Goal: Contribute content: Add original content to the website for others to see

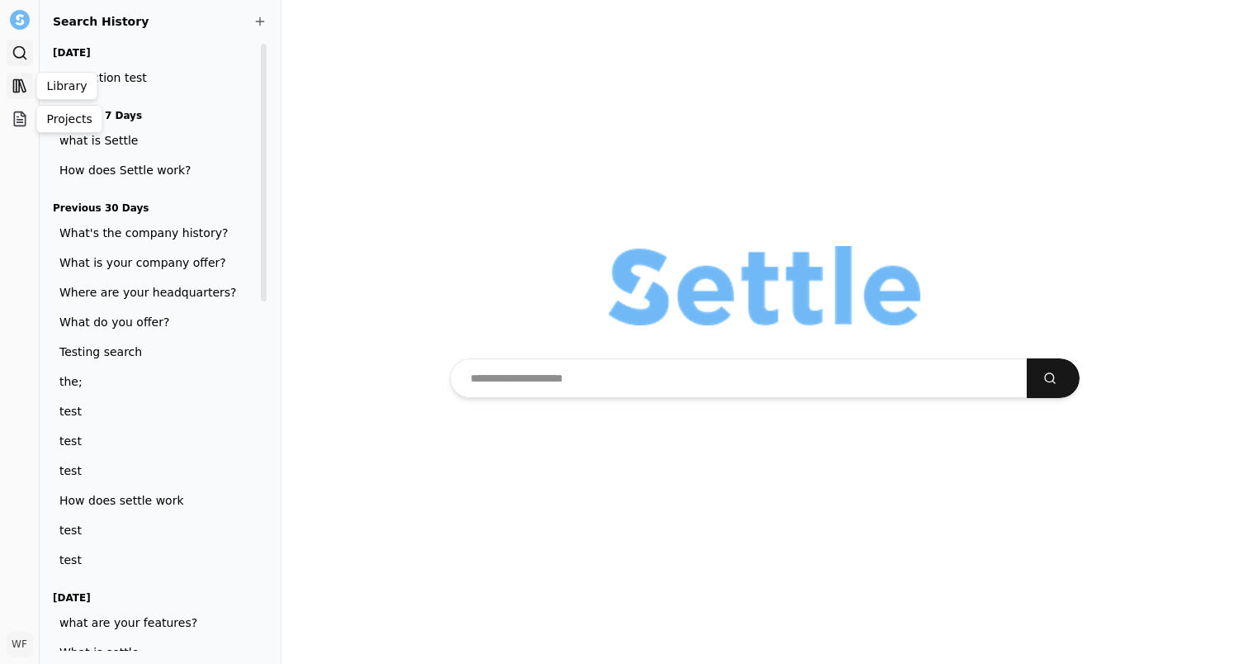
click at [25, 89] on icon at bounding box center [22, 86] width 7 height 12
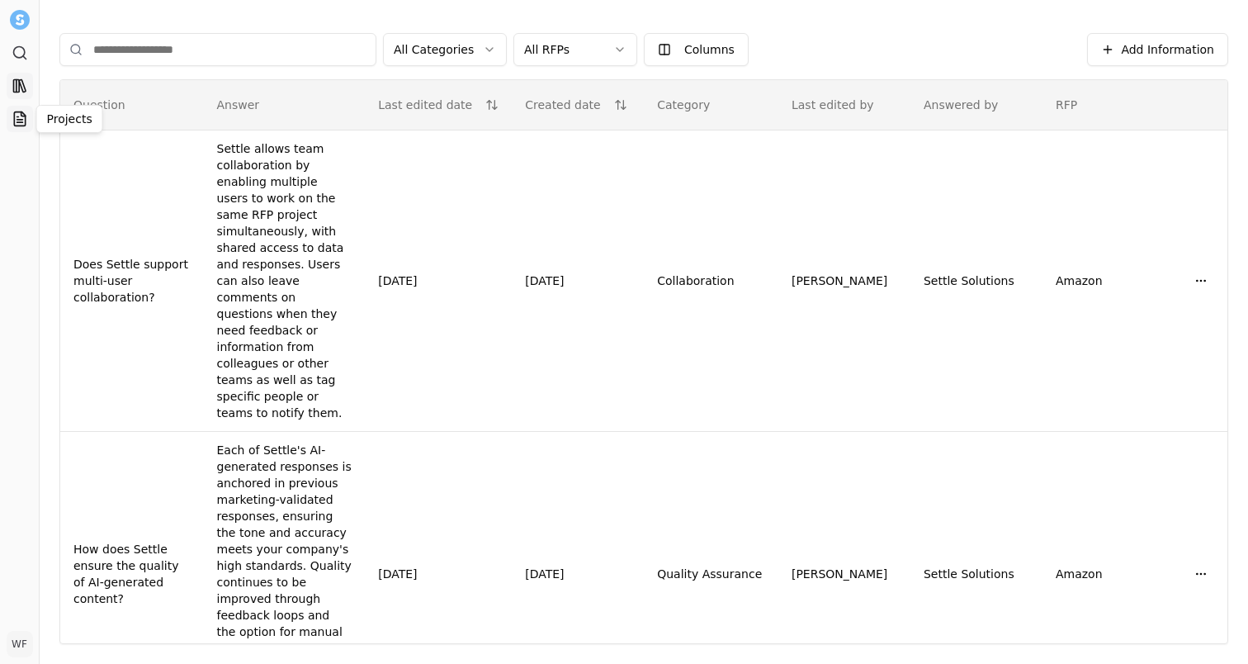
click at [16, 125] on icon at bounding box center [19, 119] width 11 height 14
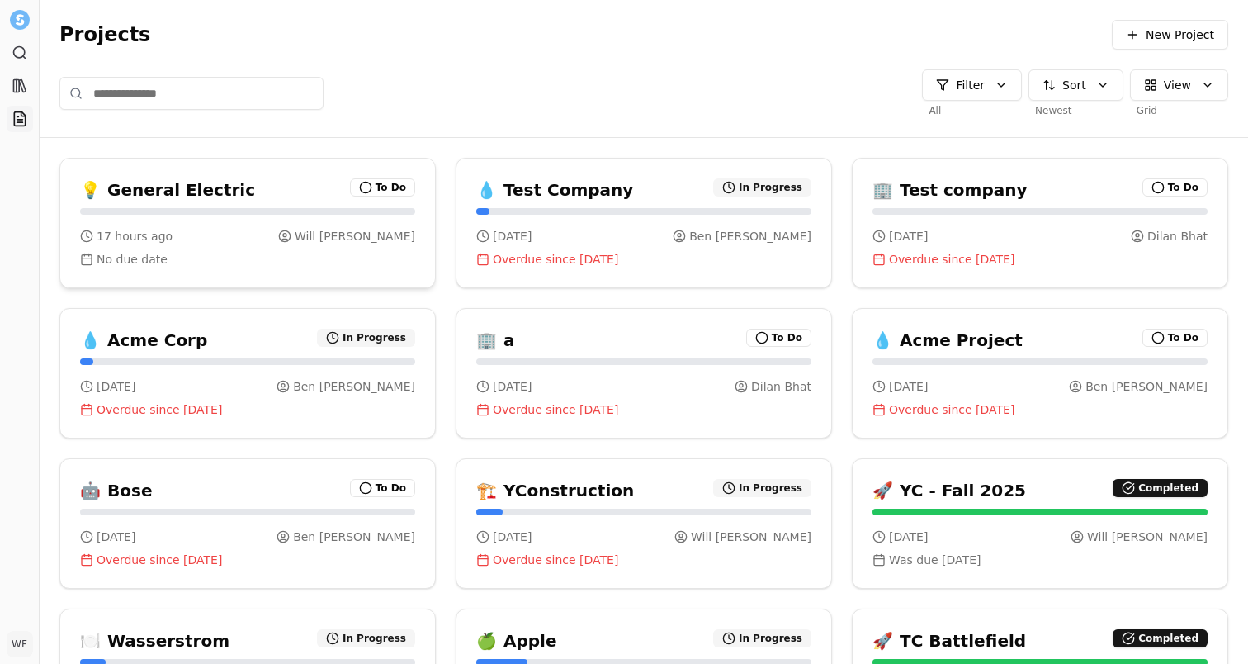
click at [266, 260] on div "No due date" at bounding box center [247, 259] width 335 height 17
click at [602, 197] on h3 "Test Company" at bounding box center [569, 189] width 130 height 23
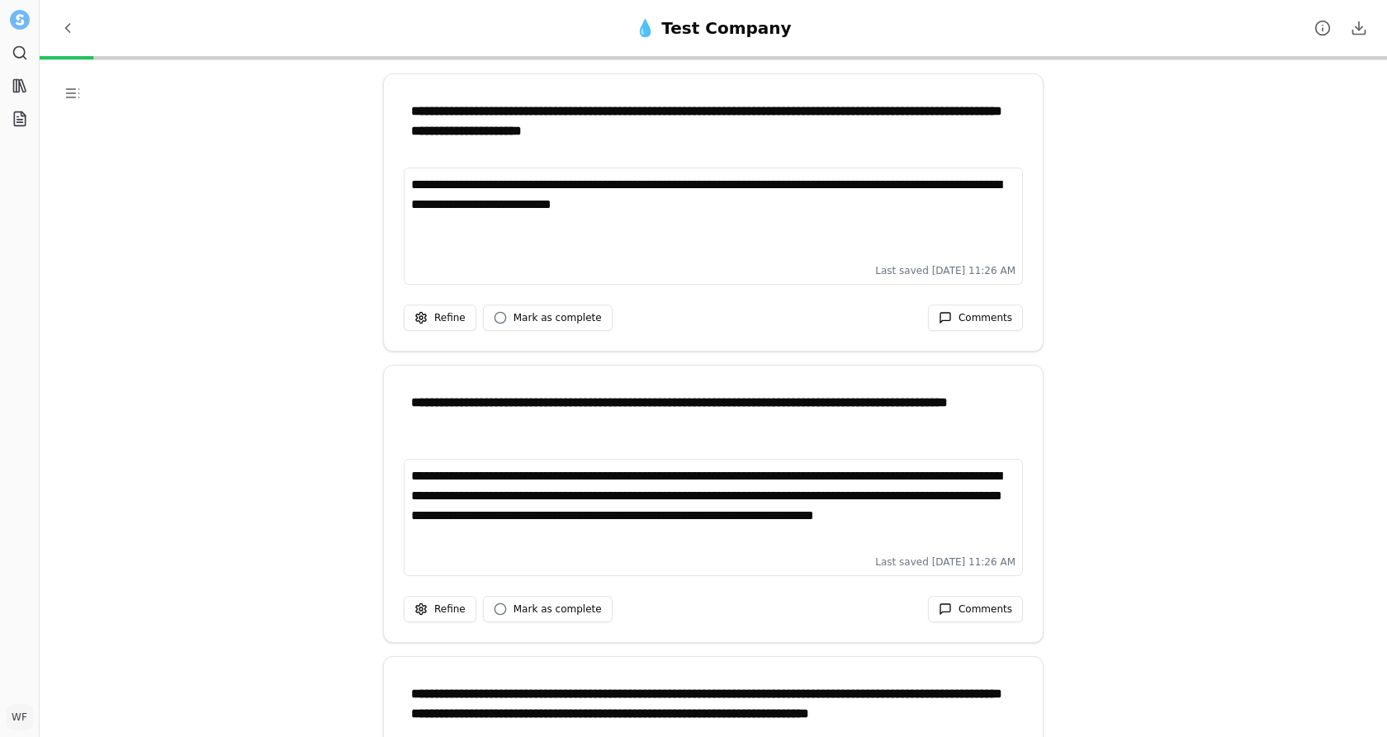
click at [892, 215] on div "**********" at bounding box center [714, 216] width 606 height 83
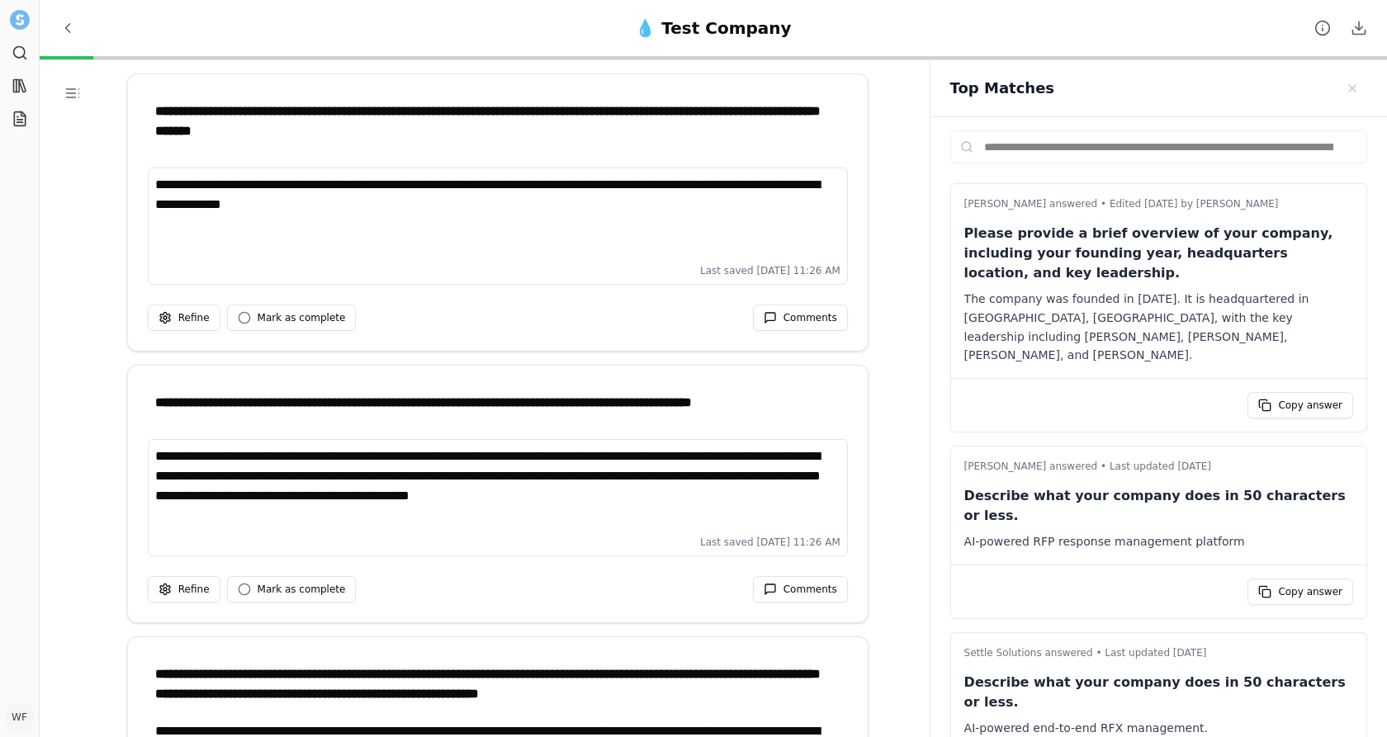
click at [813, 296] on div "**********" at bounding box center [498, 236] width 740 height 137
click at [802, 314] on span "Comments" at bounding box center [811, 317] width 54 height 13
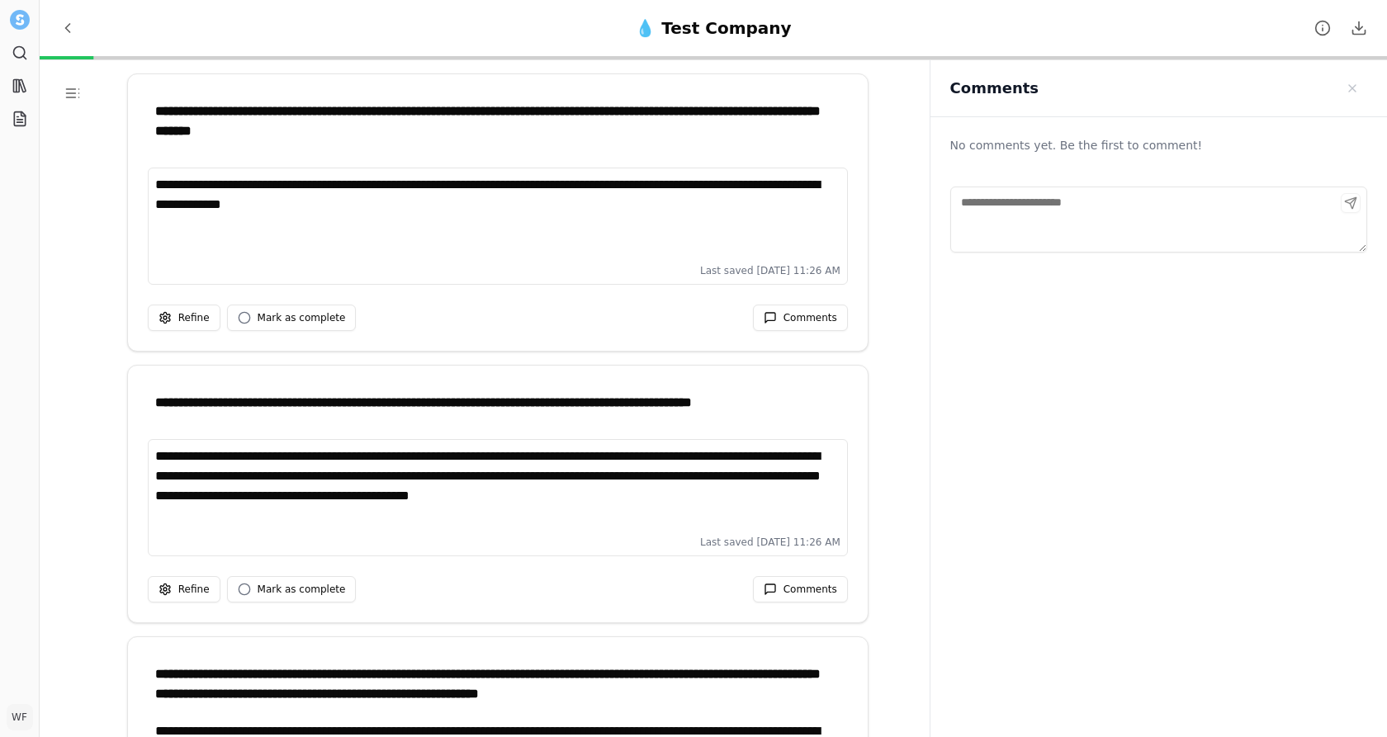
click at [1182, 221] on textarea "Comments" at bounding box center [1158, 220] width 417 height 66
drag, startPoint x: 1363, startPoint y: 248, endPoint x: 1238, endPoint y: 151, distance: 157.7
click at [1238, 151] on div "No comments yet. Be the first to comment!" at bounding box center [1158, 211] width 417 height 162
click at [1173, 148] on div "No comments yet. Be the first to comment!" at bounding box center [1158, 145] width 417 height 30
click at [1247, 68] on div "Comments" at bounding box center [1158, 88] width 457 height 57
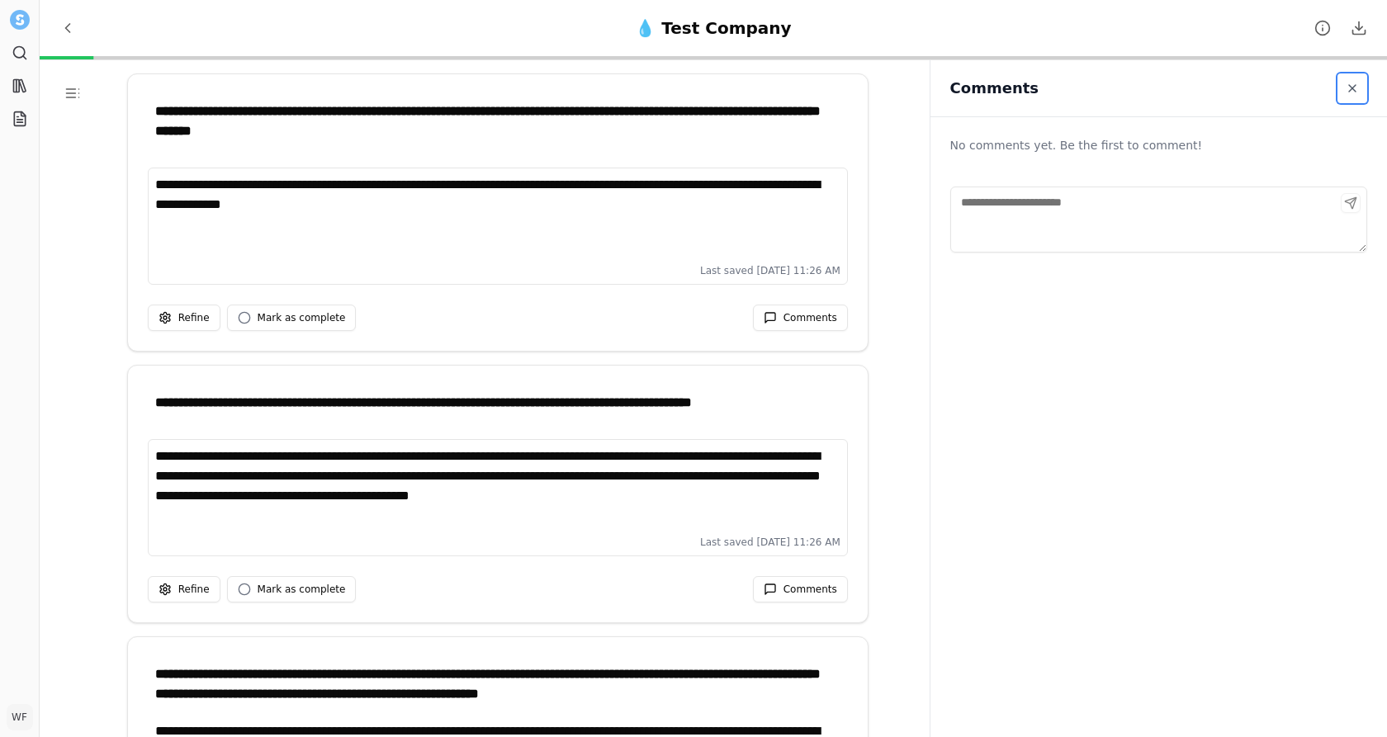
click at [1247, 93] on span "Close sidebar" at bounding box center [1352, 88] width 13 height 13
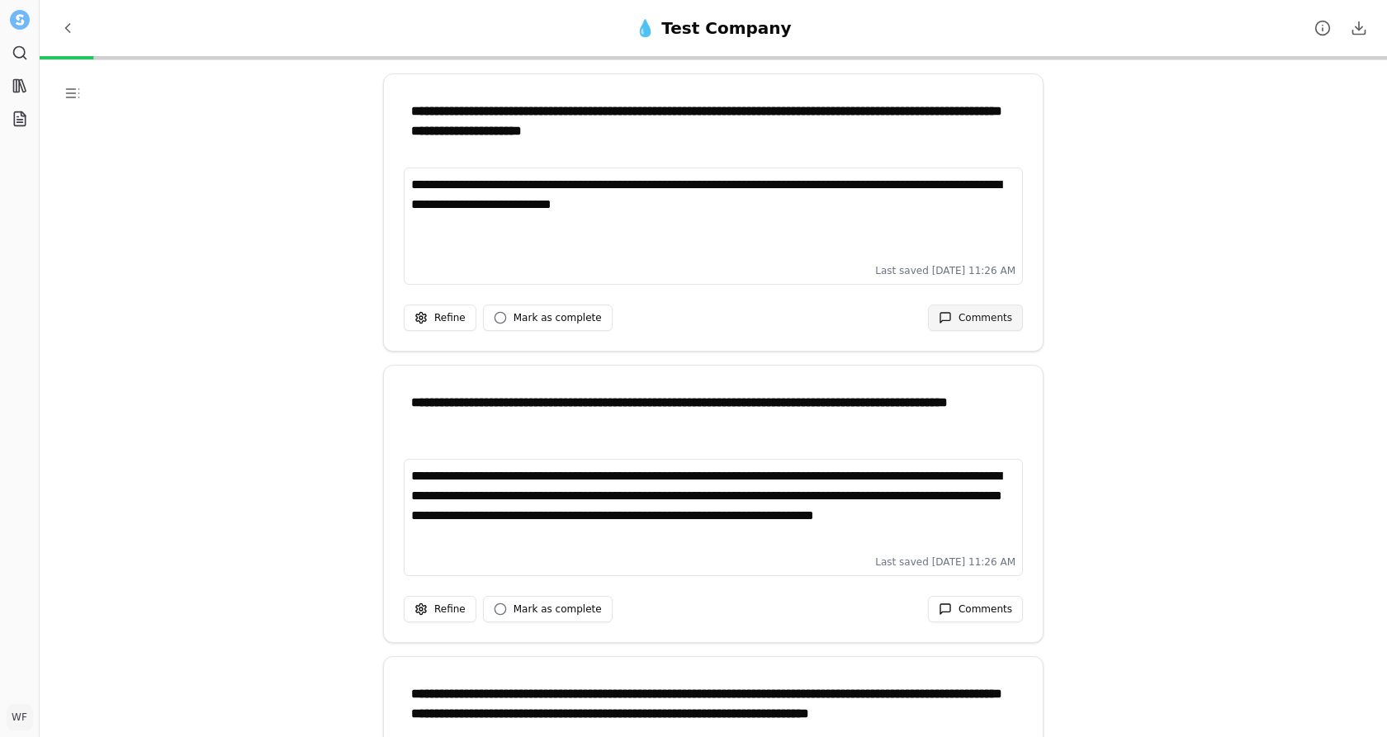
click at [973, 311] on span "Comments" at bounding box center [986, 317] width 54 height 13
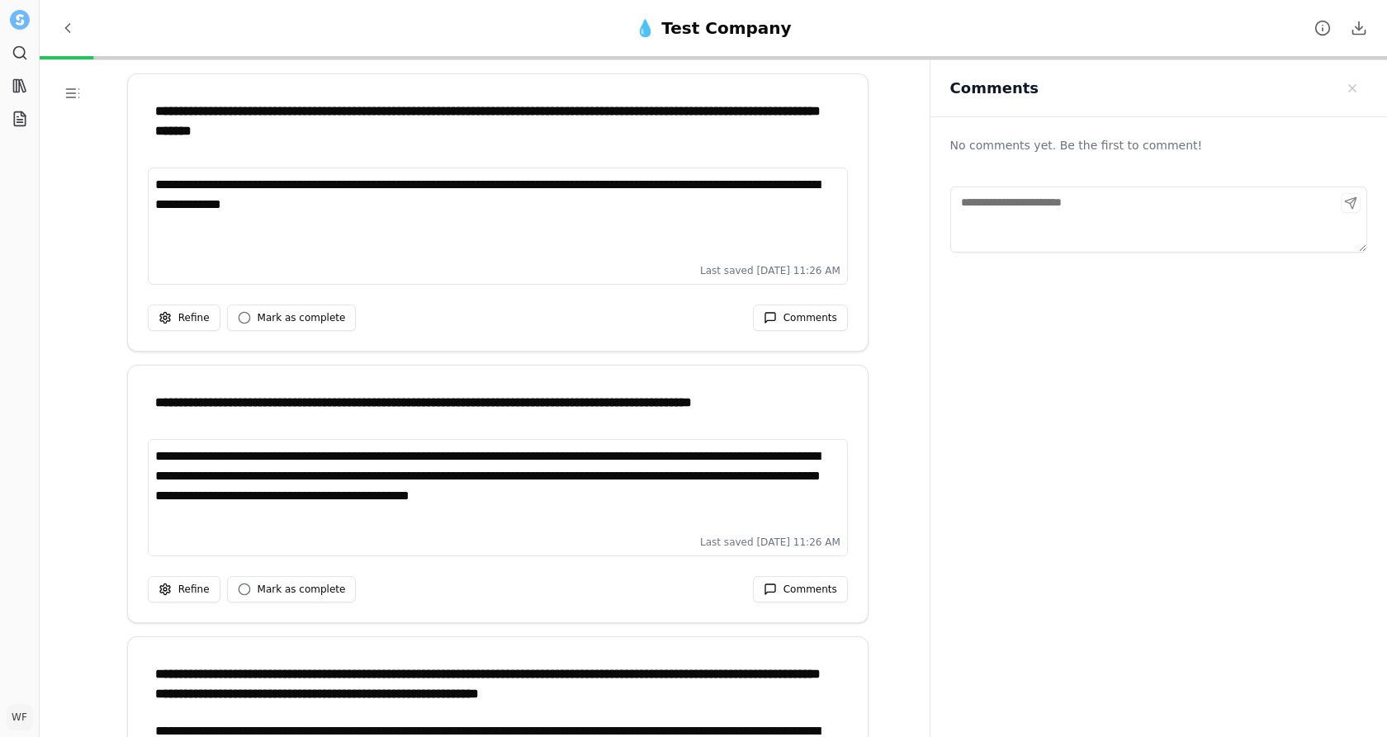
click at [1226, 225] on textarea "Comments" at bounding box center [1158, 220] width 417 height 66
click at [1211, 330] on div "No comments yet. Be the first to comment!" at bounding box center [1158, 457] width 457 height 680
click at [1017, 206] on textarea "Comments" at bounding box center [1158, 220] width 417 height 66
click at [1247, 198] on div "Comments" at bounding box center [1351, 203] width 20 height 20
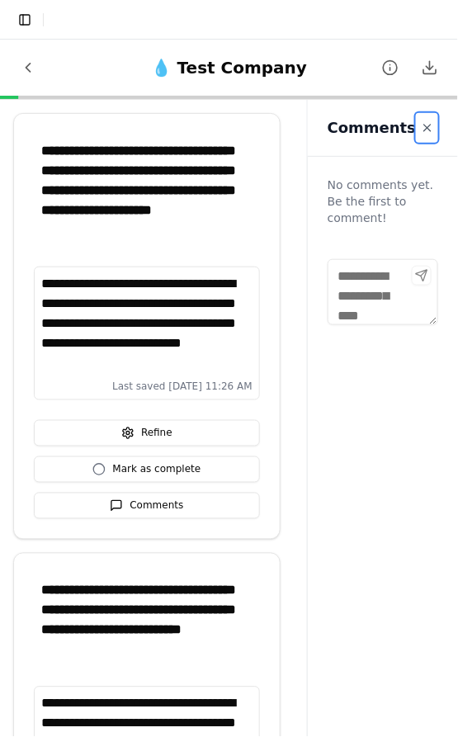
click at [433, 123] on button "Close sidebar" at bounding box center [427, 128] width 22 height 30
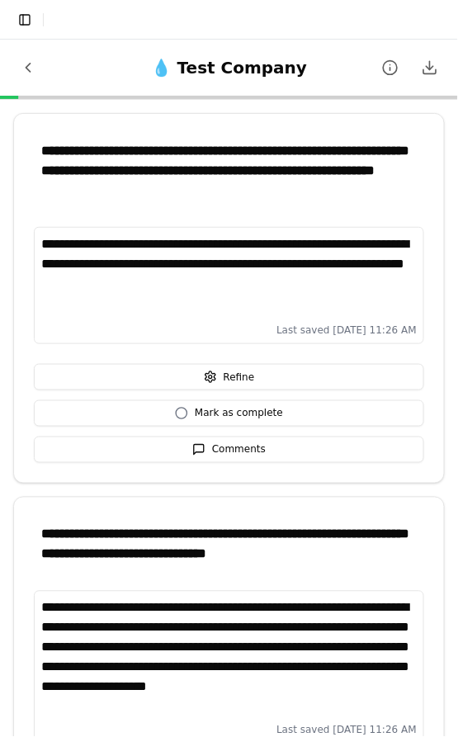
click at [312, 247] on div "**********" at bounding box center [229, 275] width 377 height 83
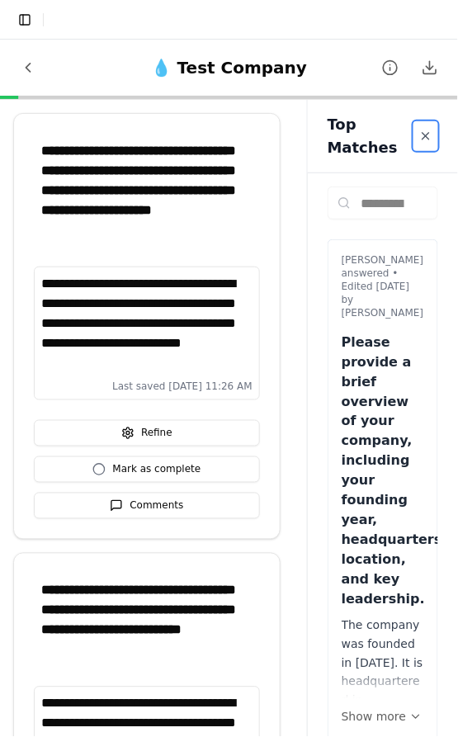
click at [431, 130] on span "Close sidebar" at bounding box center [425, 136] width 13 height 13
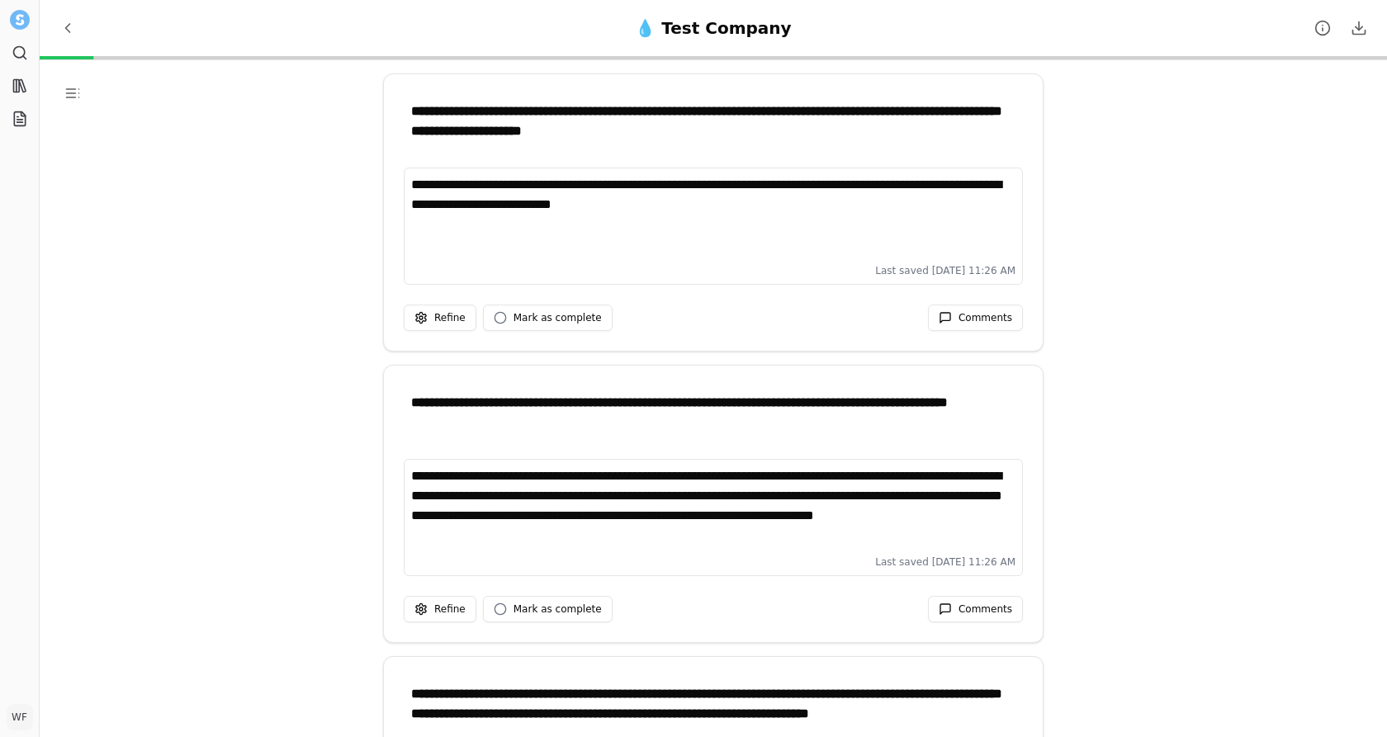
click at [694, 239] on div "**********" at bounding box center [714, 216] width 606 height 83
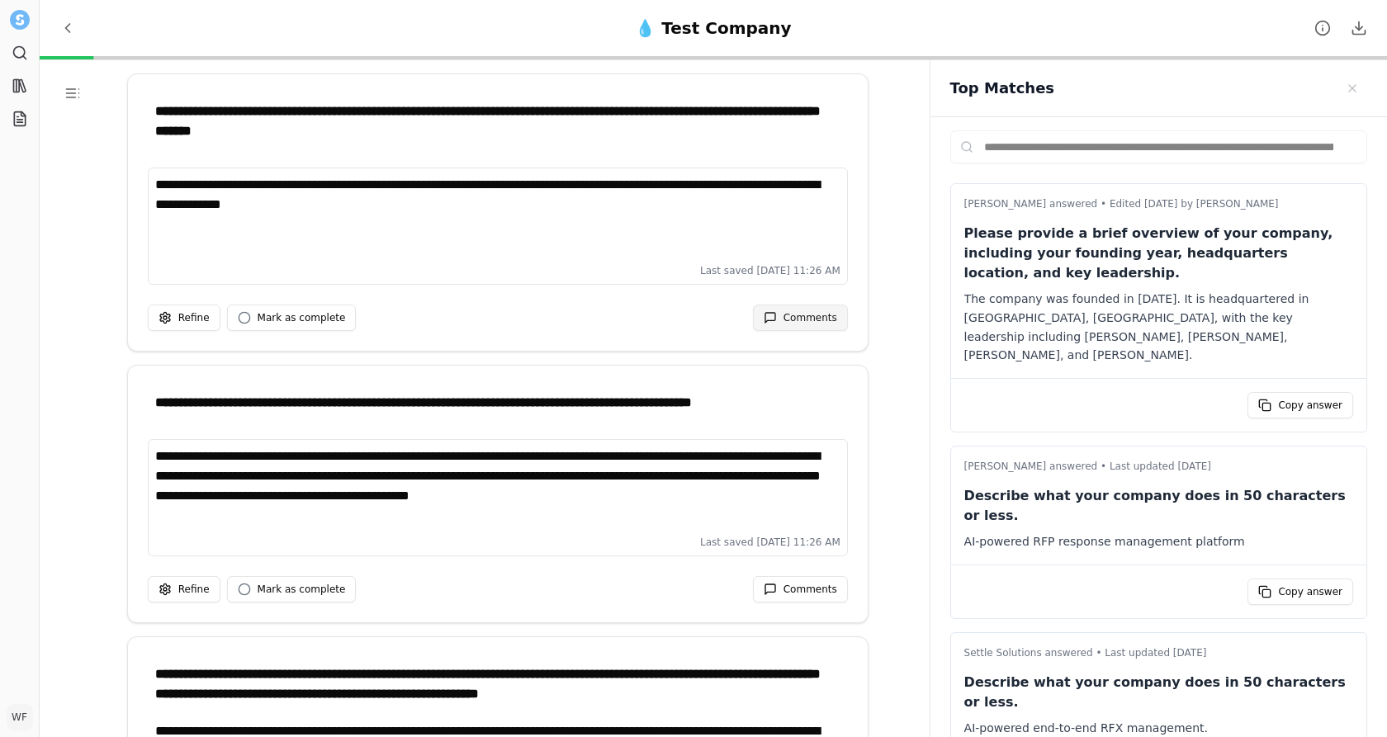
click at [784, 308] on button "Comments" at bounding box center [800, 318] width 95 height 26
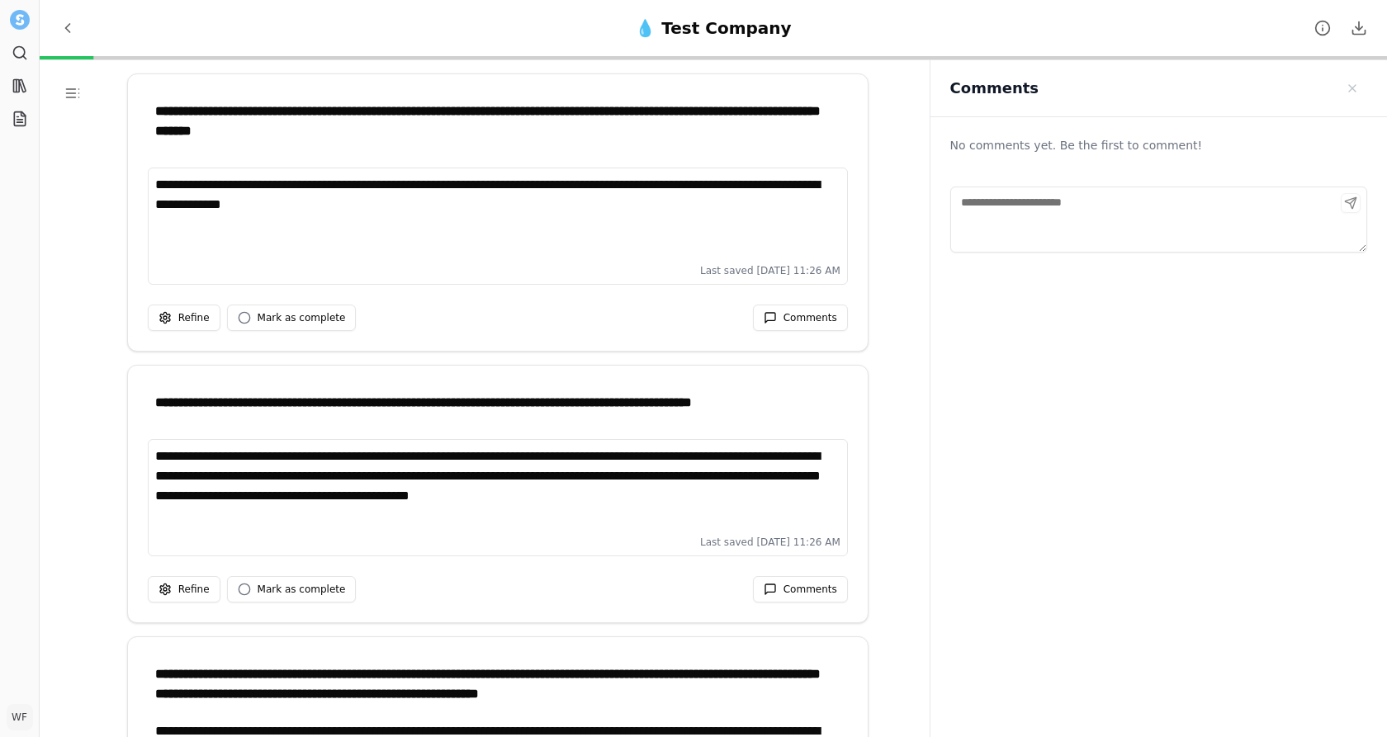
click at [755, 216] on div "**********" at bounding box center [498, 216] width 687 height 83
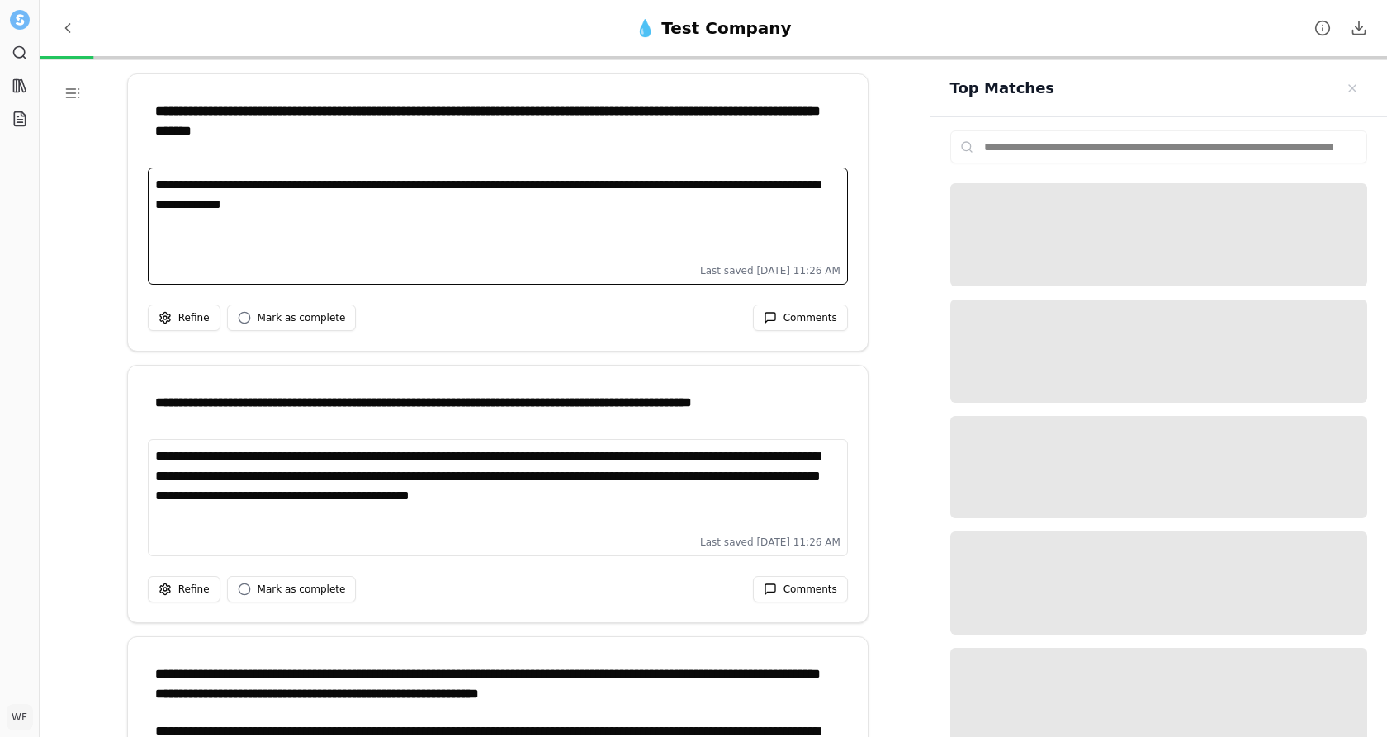
click at [820, 288] on div "**********" at bounding box center [498, 236] width 740 height 137
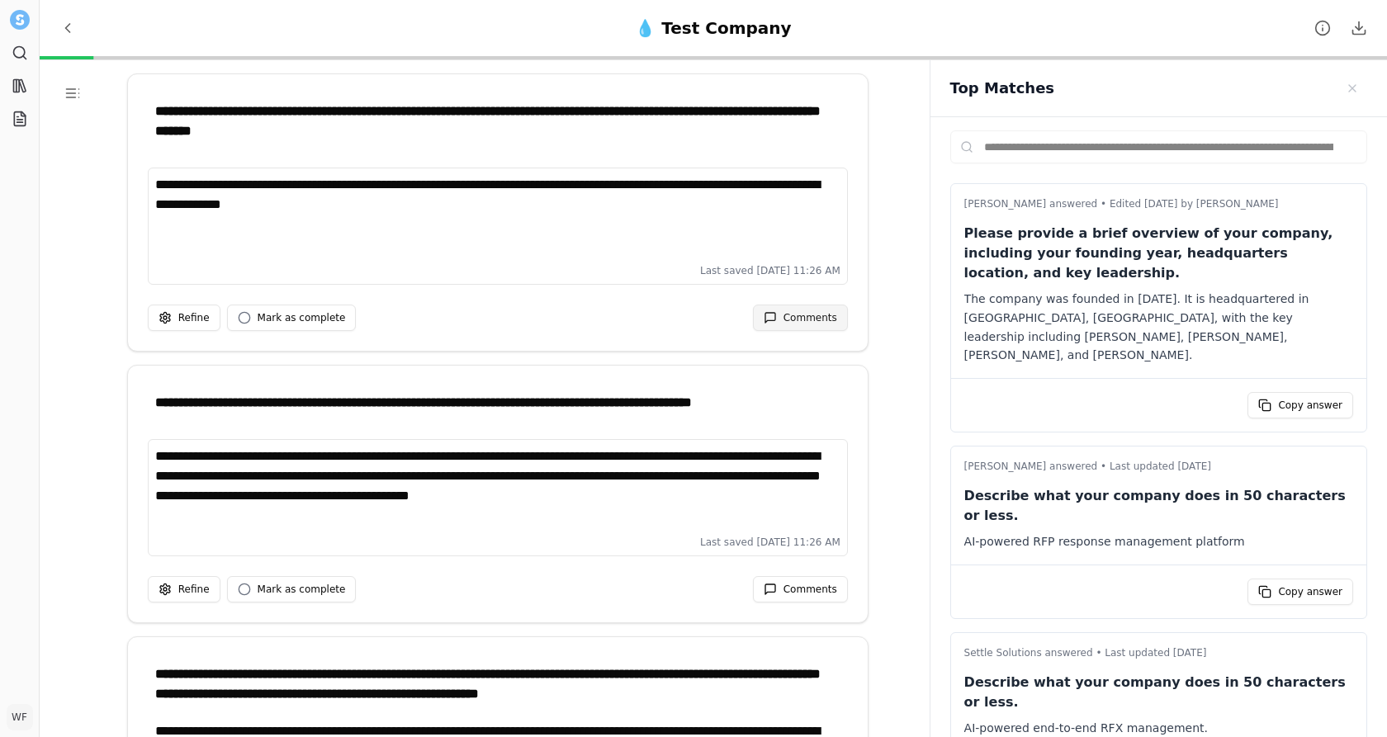
click at [798, 317] on span "Comments" at bounding box center [811, 317] width 54 height 13
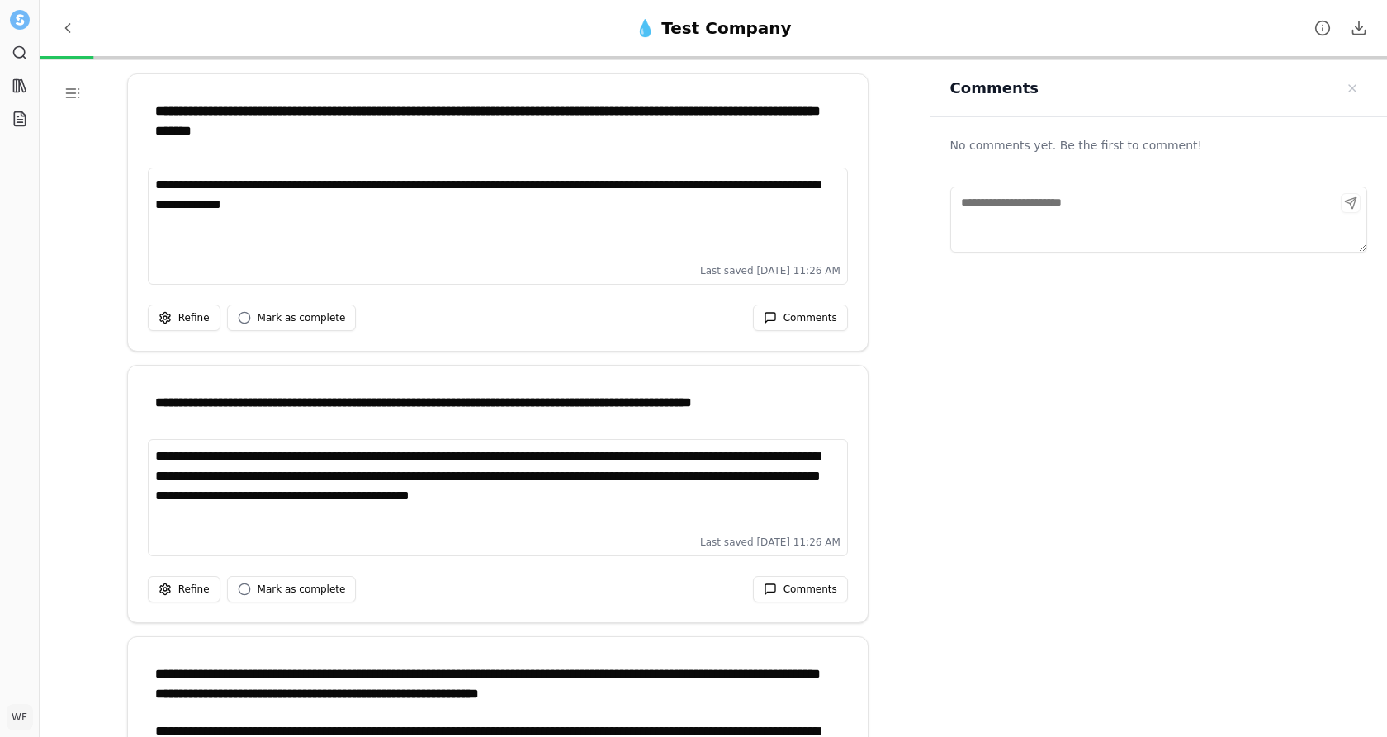
click at [1113, 226] on textarea "Comments" at bounding box center [1158, 220] width 417 height 66
click at [1247, 85] on span "Close sidebar" at bounding box center [1352, 88] width 13 height 13
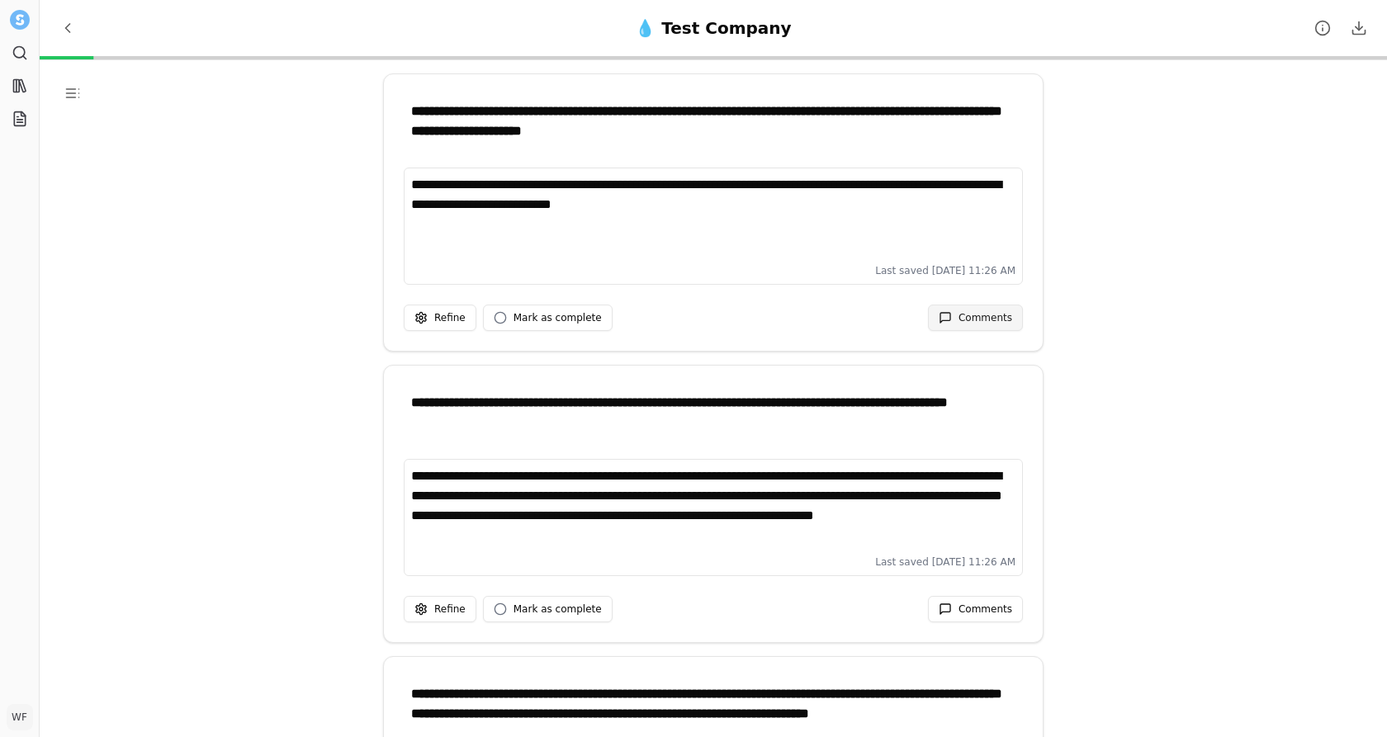
click at [1000, 318] on span "Comments" at bounding box center [986, 317] width 54 height 13
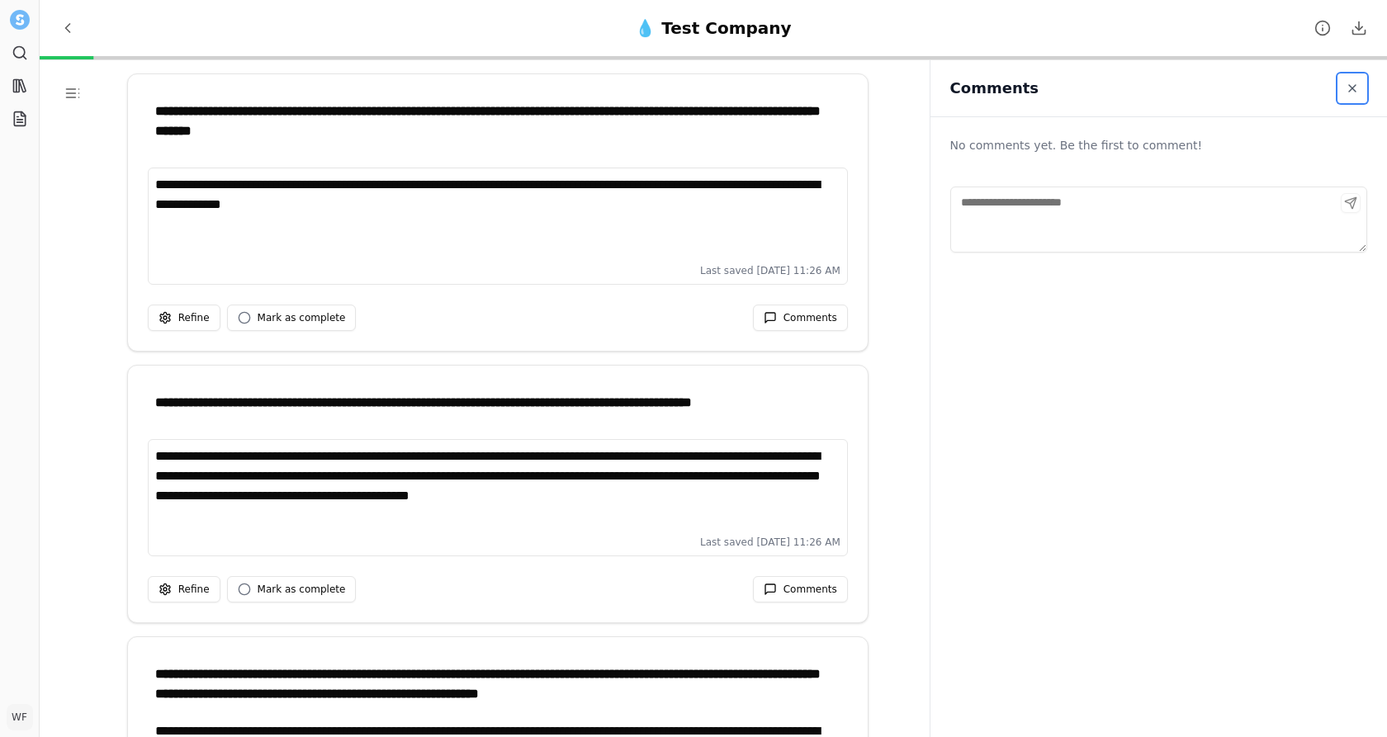
click at [1247, 85] on span "Close sidebar" at bounding box center [1352, 88] width 13 height 13
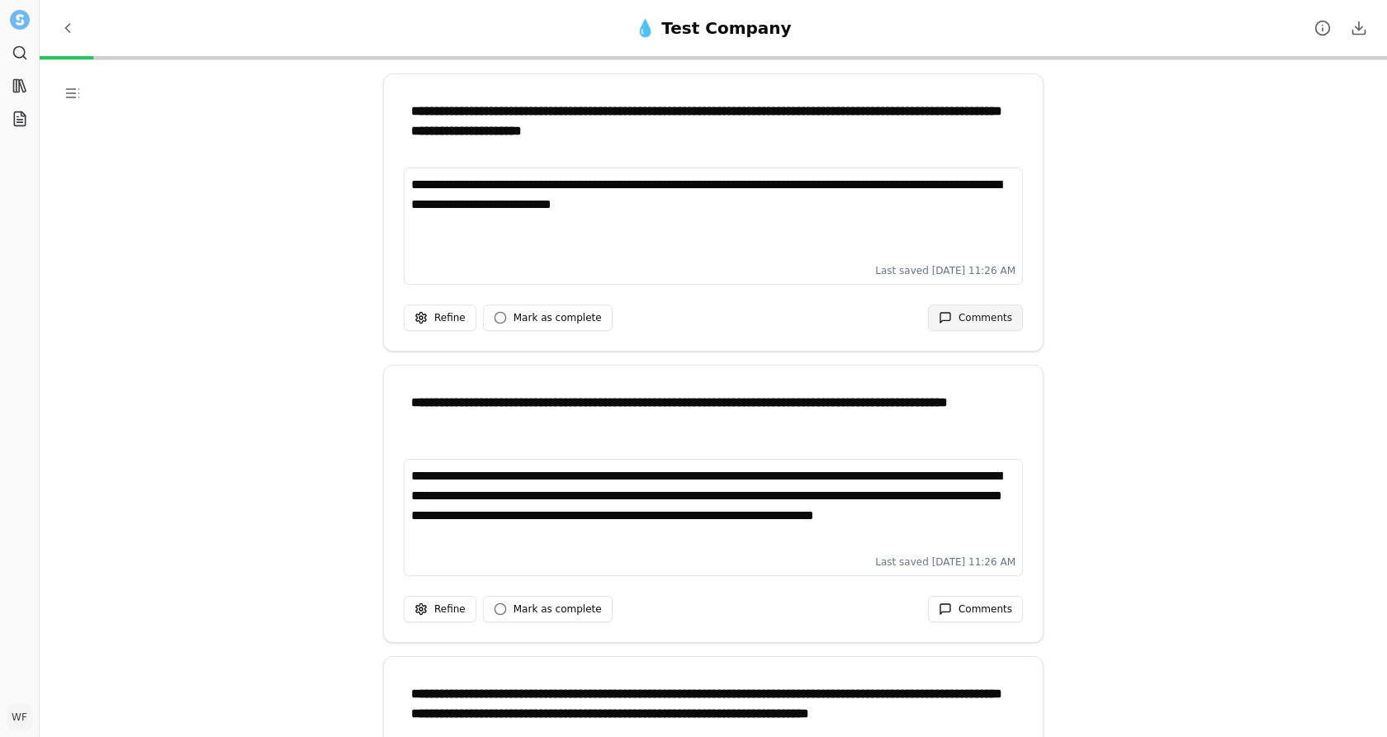
click at [995, 316] on span "Comments" at bounding box center [986, 317] width 54 height 13
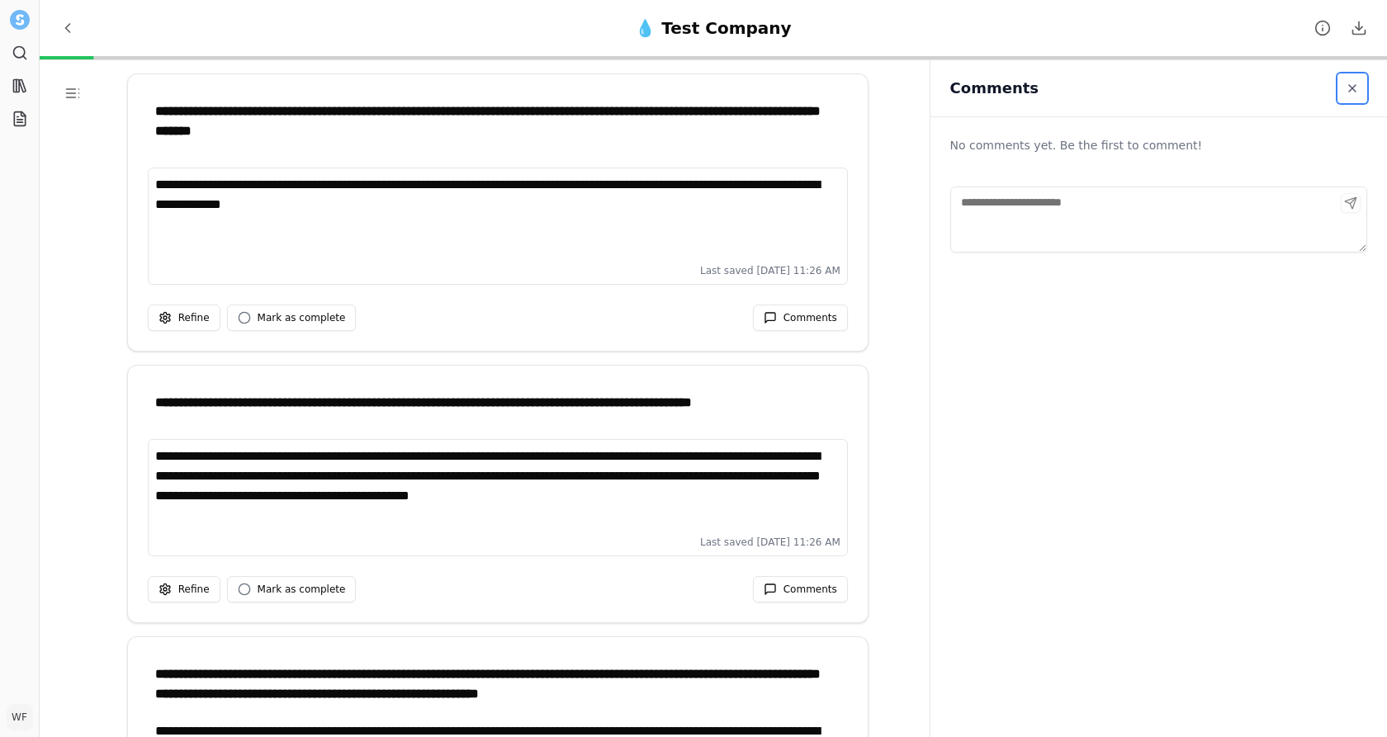
click at [1247, 92] on span "Close sidebar" at bounding box center [1352, 88] width 13 height 13
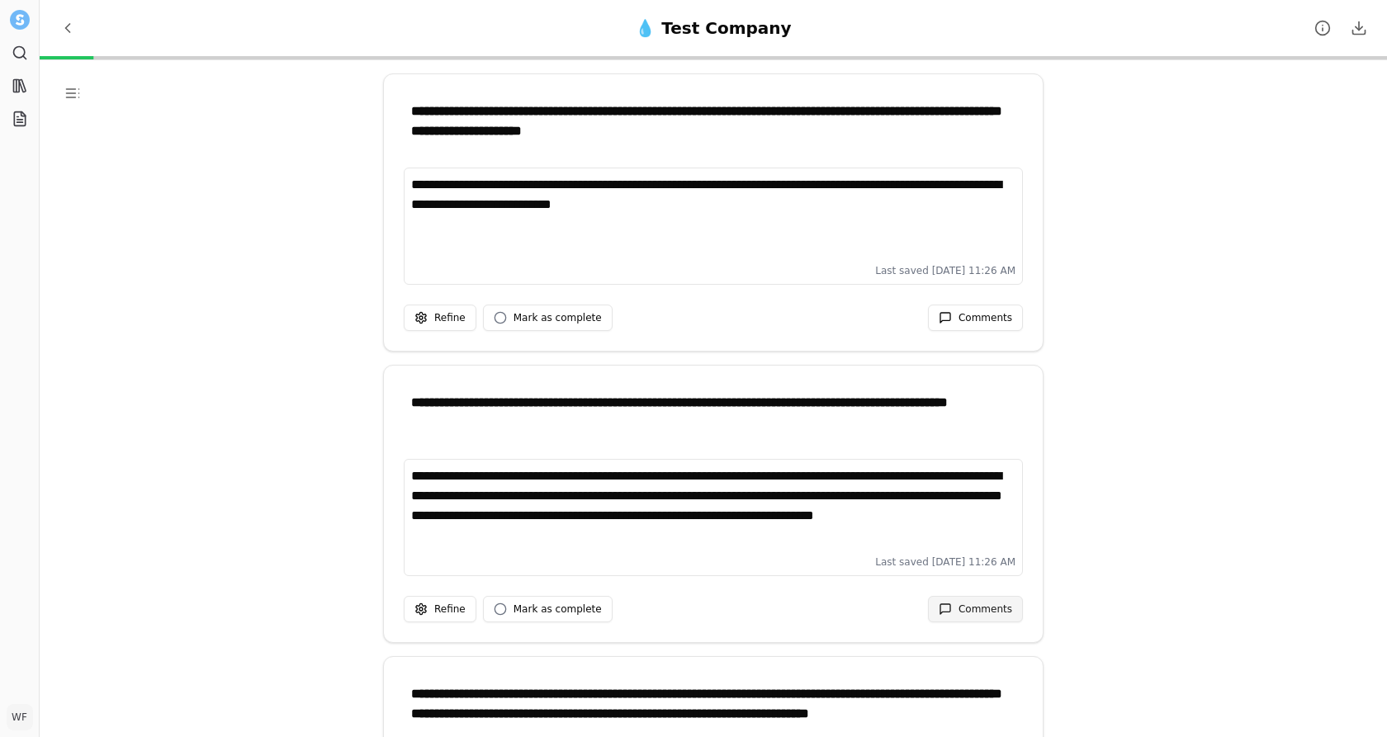
click at [991, 612] on span "Comments" at bounding box center [986, 609] width 54 height 13
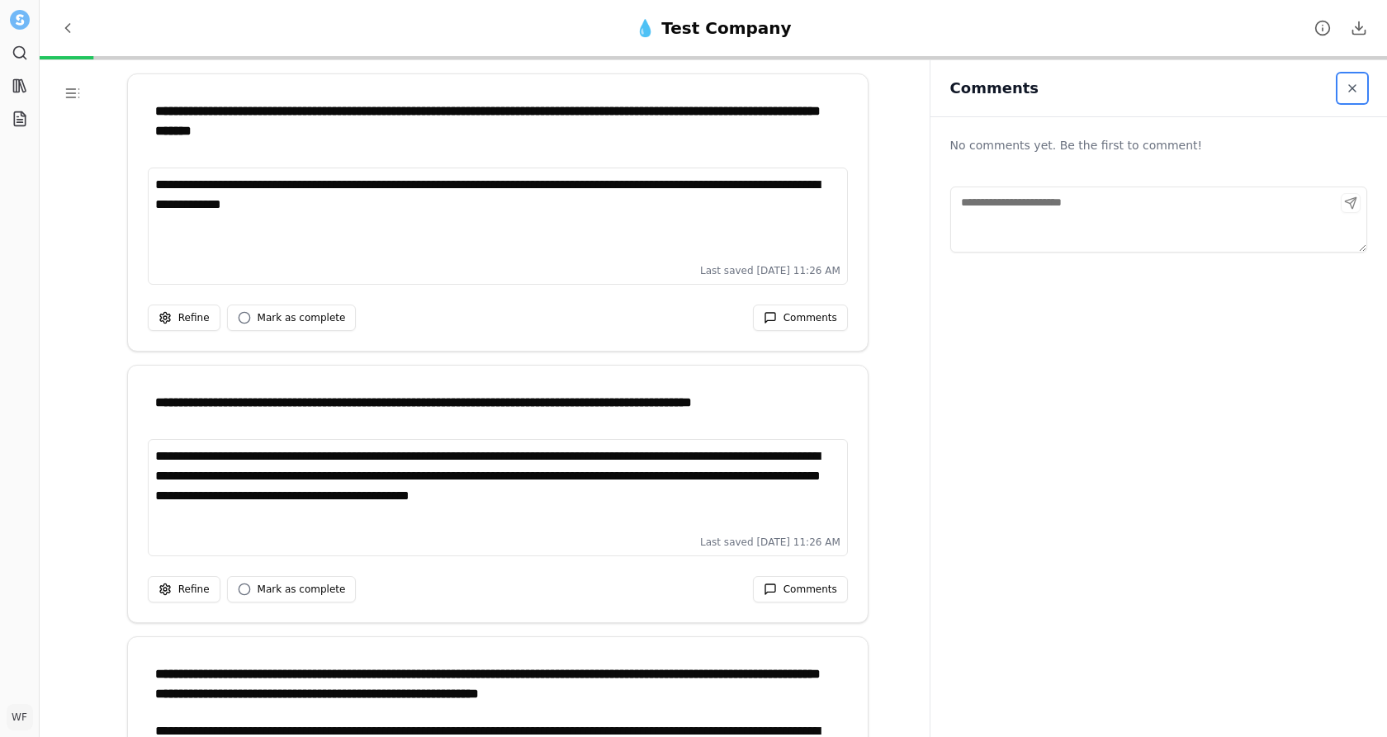
click at [1247, 94] on span "Close sidebar" at bounding box center [1352, 88] width 13 height 13
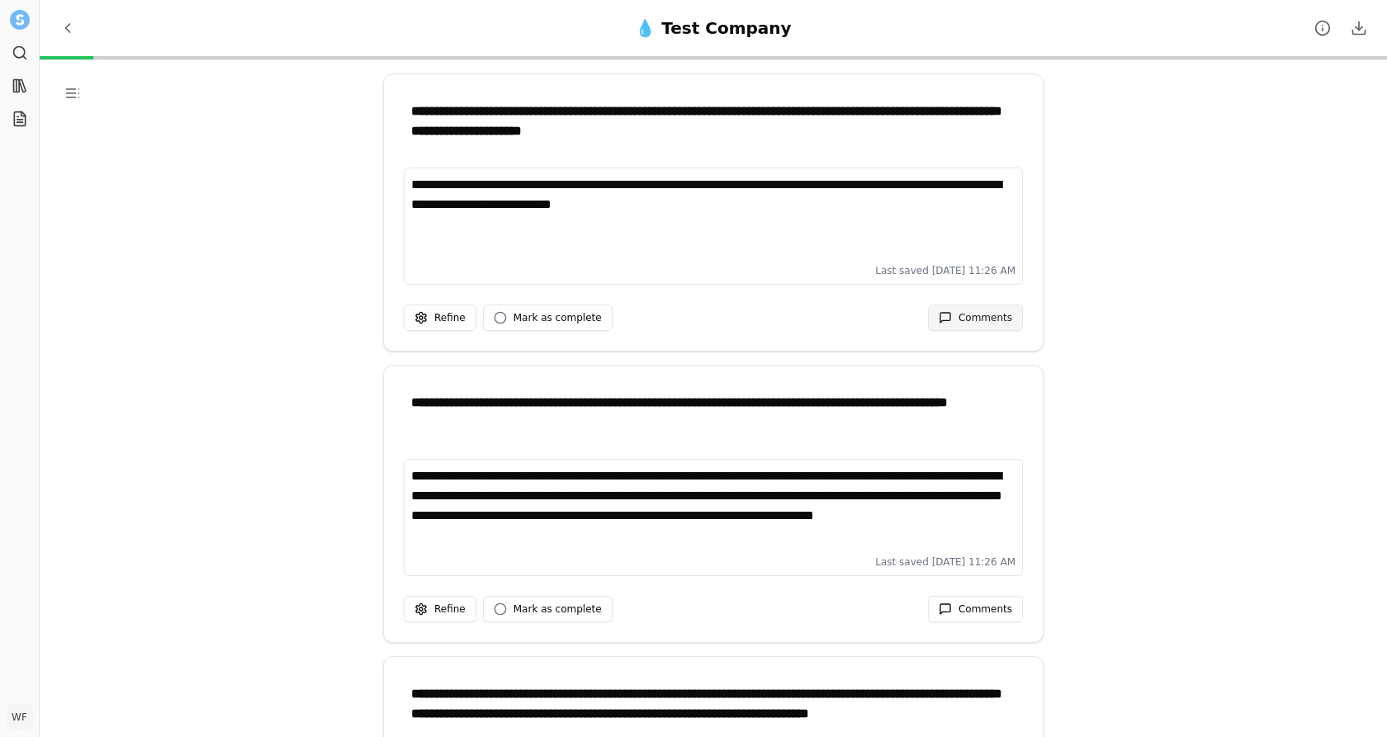
click at [990, 322] on span "Comments" at bounding box center [986, 317] width 54 height 13
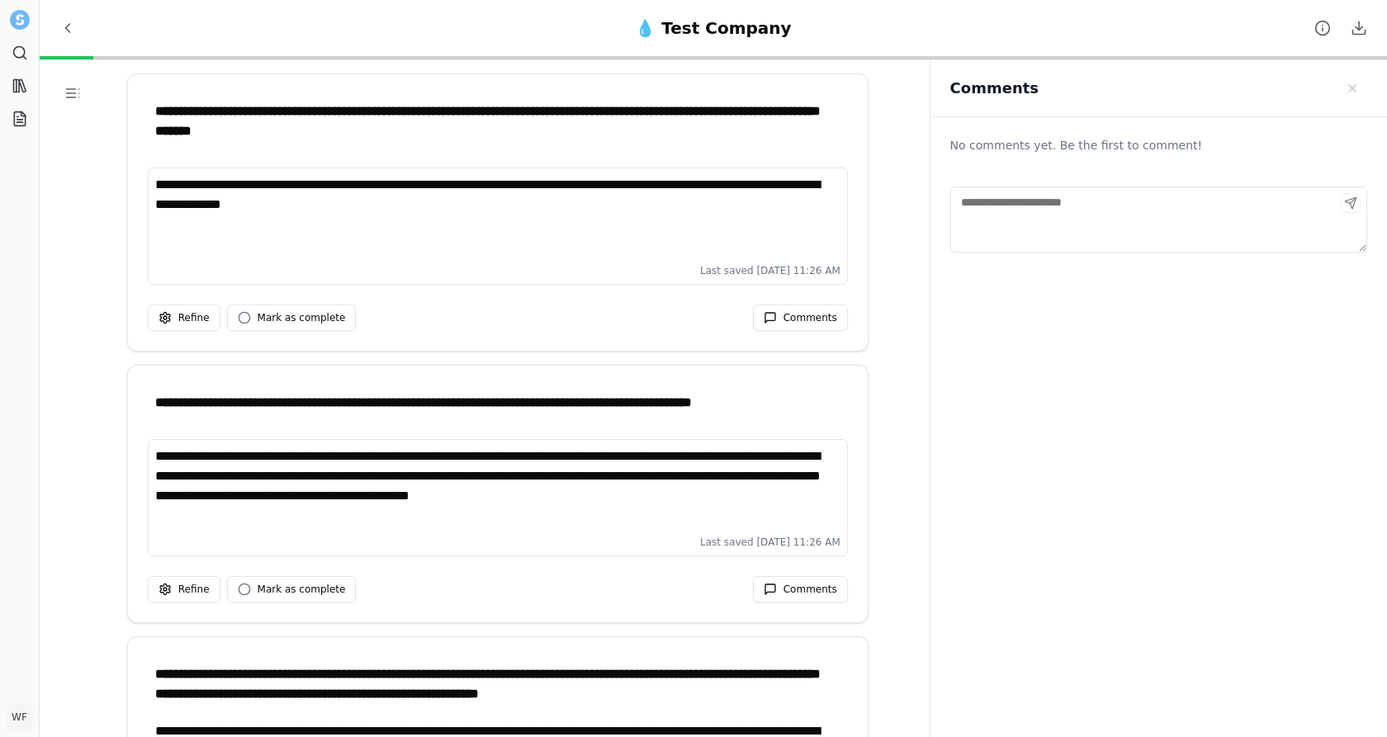
click at [1161, 346] on div "No comments yet. Be the first to comment!" at bounding box center [1158, 457] width 457 height 680
click at [1247, 83] on button "Close sidebar" at bounding box center [1352, 88] width 30 height 30
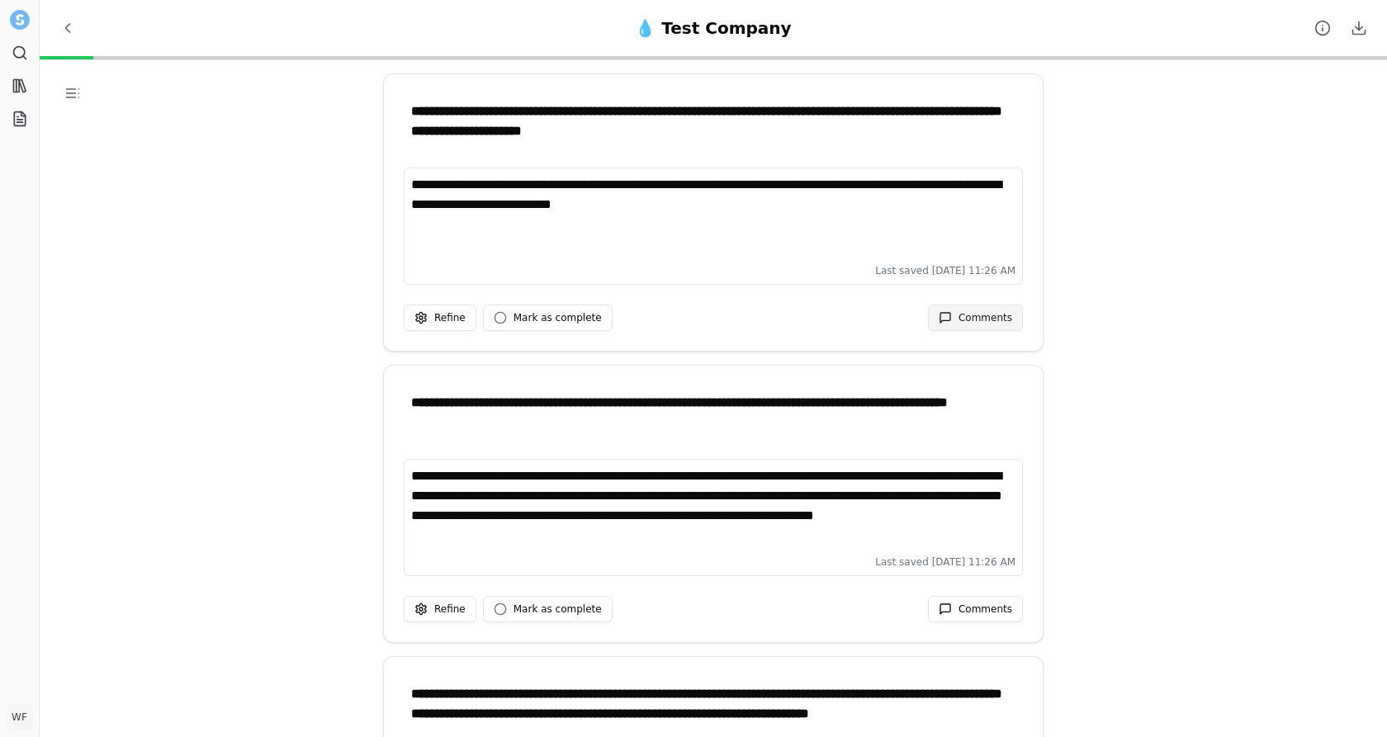
click at [964, 315] on span "Comments" at bounding box center [986, 317] width 54 height 13
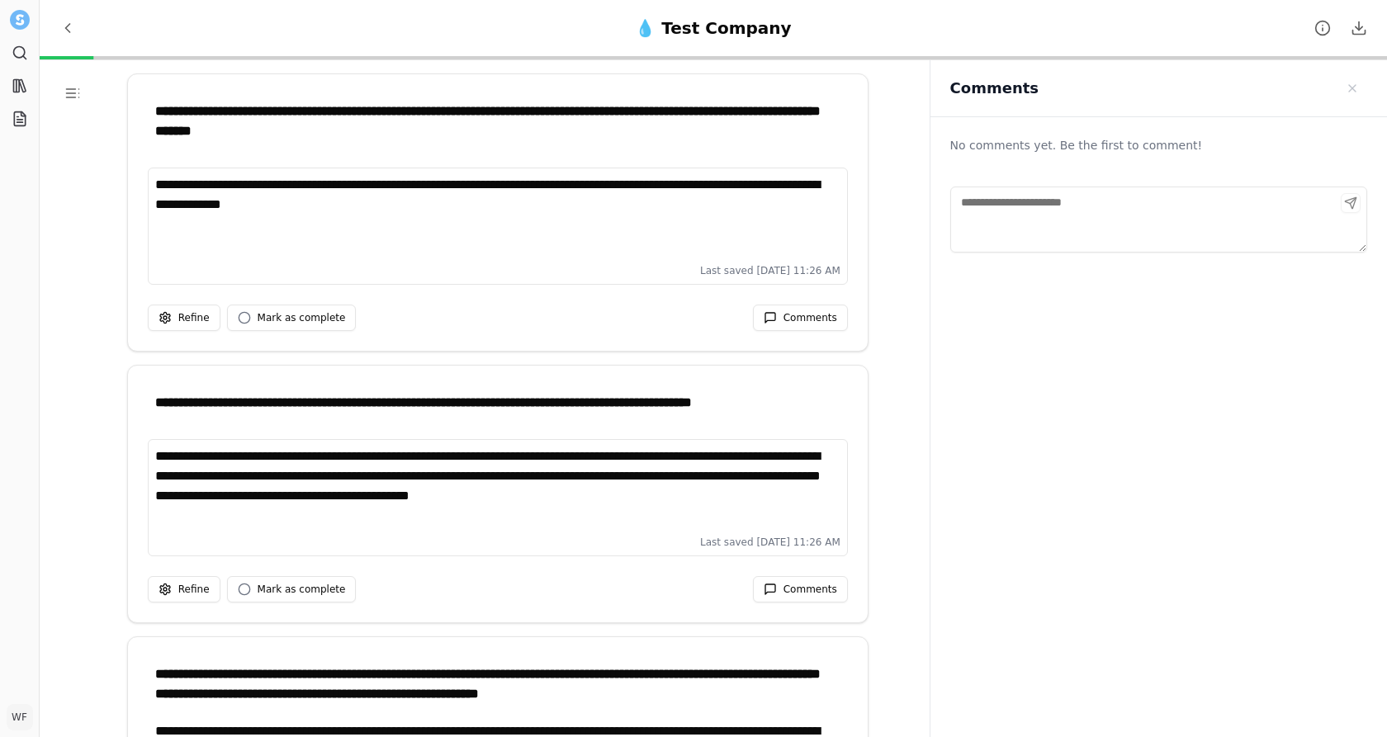
drag, startPoint x: 1363, startPoint y: 250, endPoint x: 1289, endPoint y: 73, distance: 191.7
click at [1247, 79] on aside "Comments No comments yet. Be the first to comment!" at bounding box center [1158, 428] width 457 height 737
click at [1040, 225] on textarea "Comments" at bounding box center [1158, 220] width 417 height 66
type textarea "*"
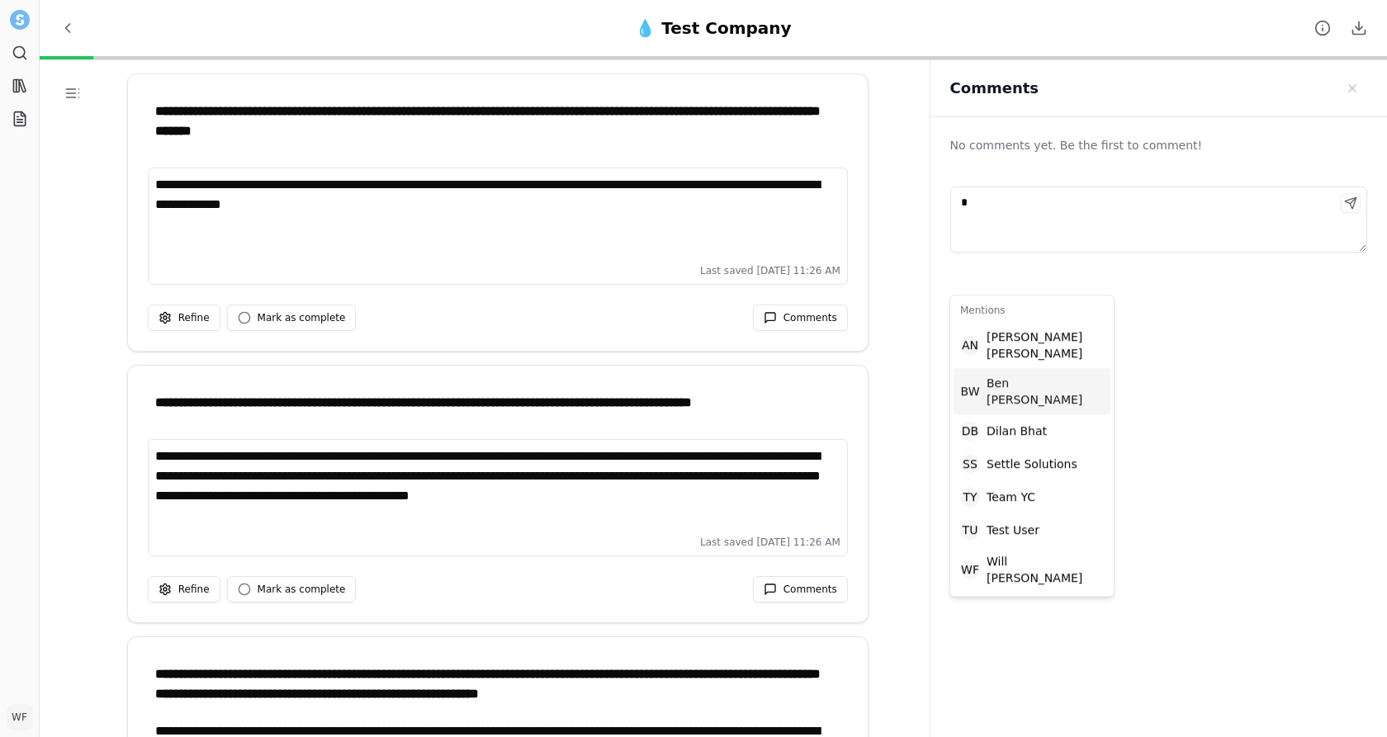
click at [1216, 363] on div "No comments yet. Be the first to comment! *" at bounding box center [1158, 457] width 457 height 680
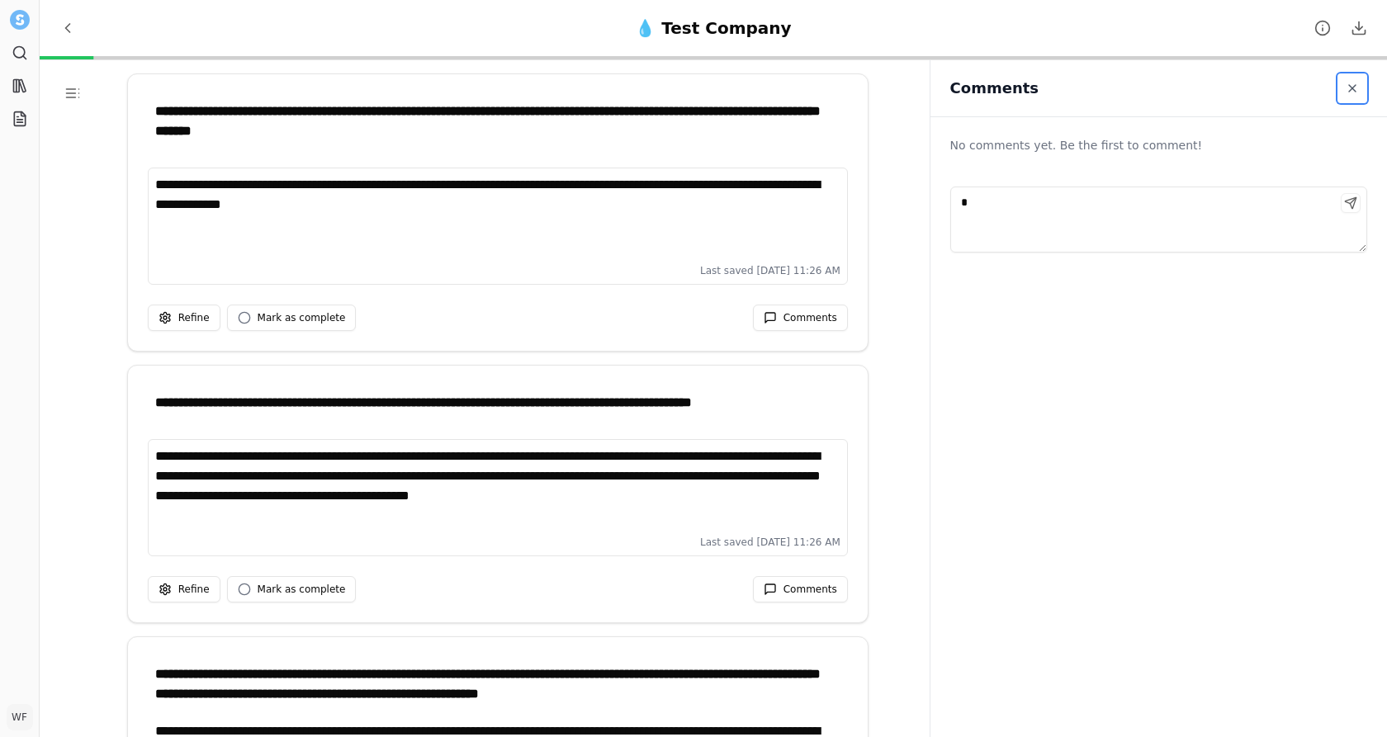
click at [1247, 92] on span "Close sidebar" at bounding box center [1352, 88] width 13 height 13
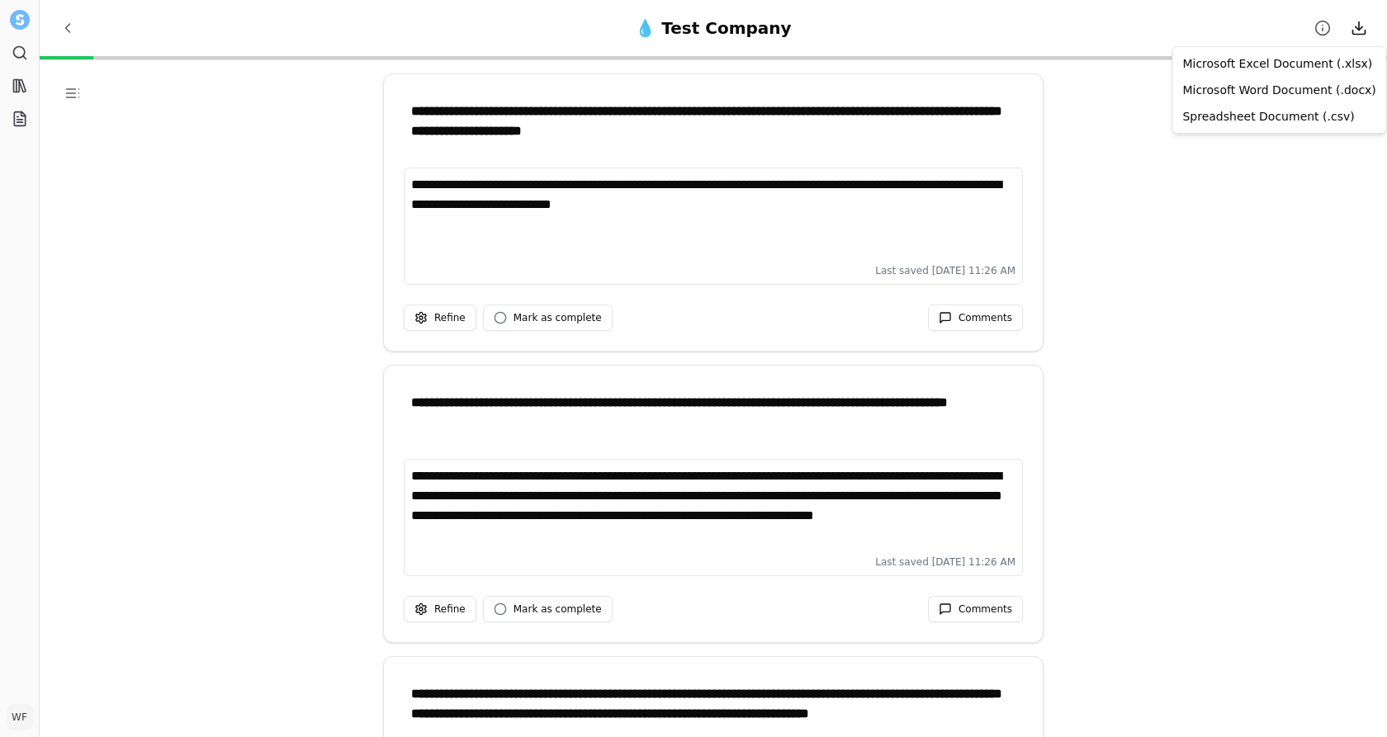
click at [1247, 26] on html "**********" at bounding box center [693, 368] width 1387 height 737
click at [1247, 61] on div "Microsoft Excel Document (.xlsx)" at bounding box center [1279, 63] width 206 height 26
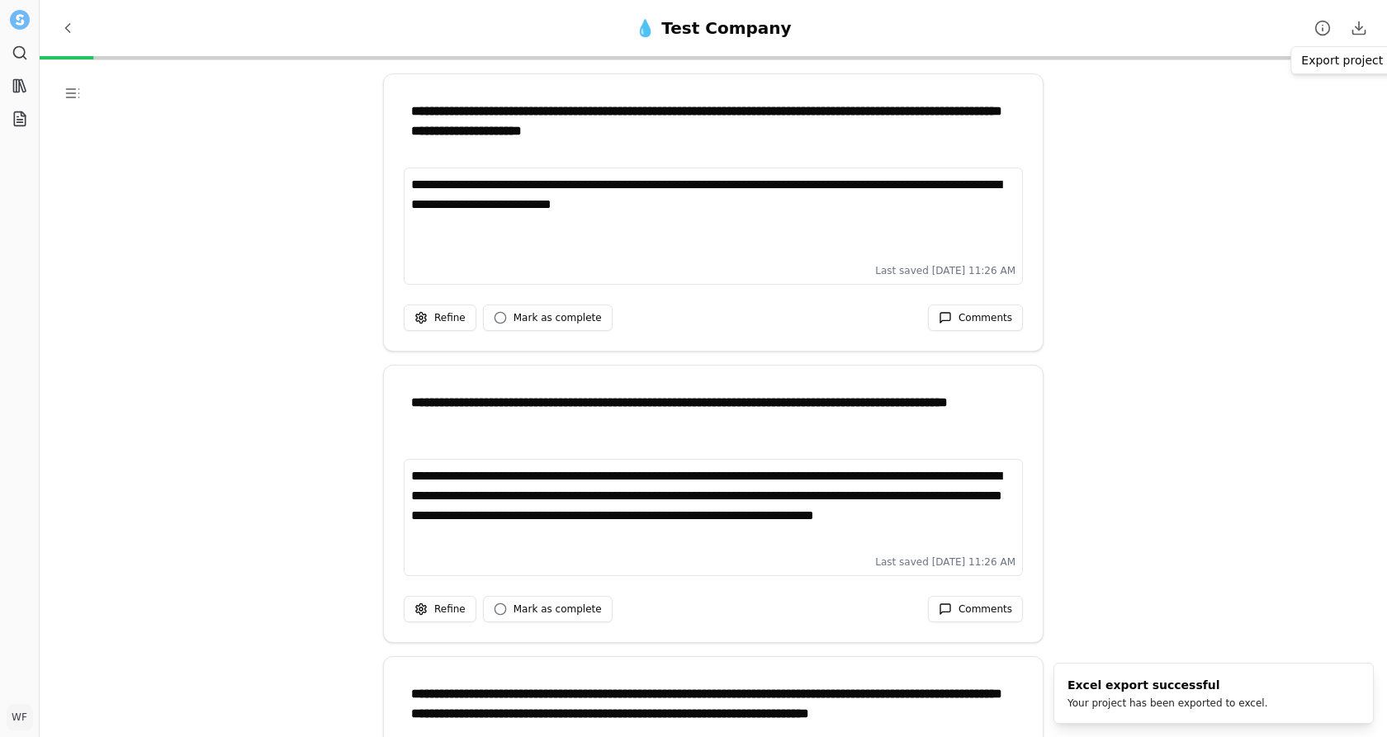
click at [1247, 179] on div "**********" at bounding box center [713, 428] width 1347 height 737
click at [1247, 39] on html "**********" at bounding box center [693, 368] width 1387 height 737
click at [1247, 81] on div "Microsoft Word Document (.docx)" at bounding box center [1279, 90] width 206 height 26
click at [1247, 26] on html "**********" at bounding box center [693, 368] width 1387 height 737
click at [1247, 106] on div "Spreadsheet Document (.csv)" at bounding box center [1279, 116] width 206 height 26
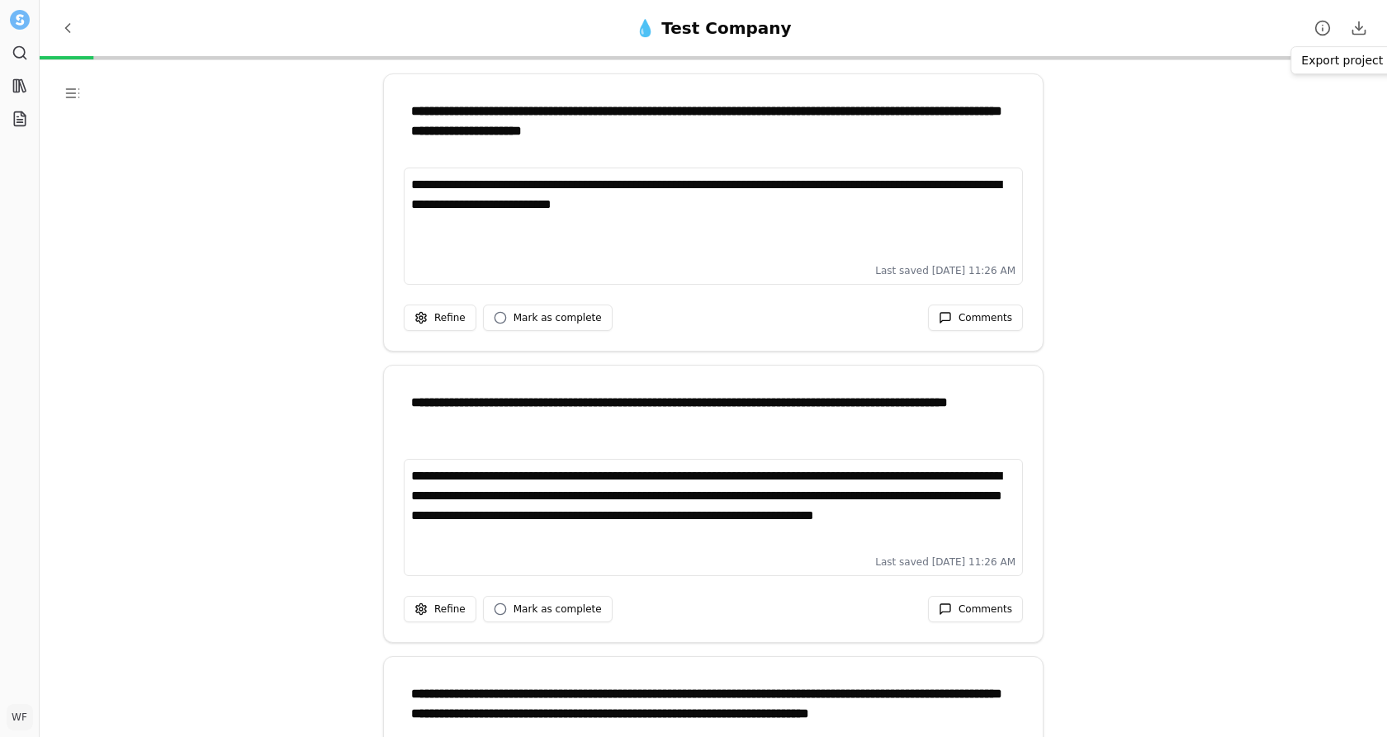
click at [1247, 638] on div "**********" at bounding box center [713, 428] width 1347 height 737
click at [17, 88] on icon at bounding box center [20, 86] width 17 height 17
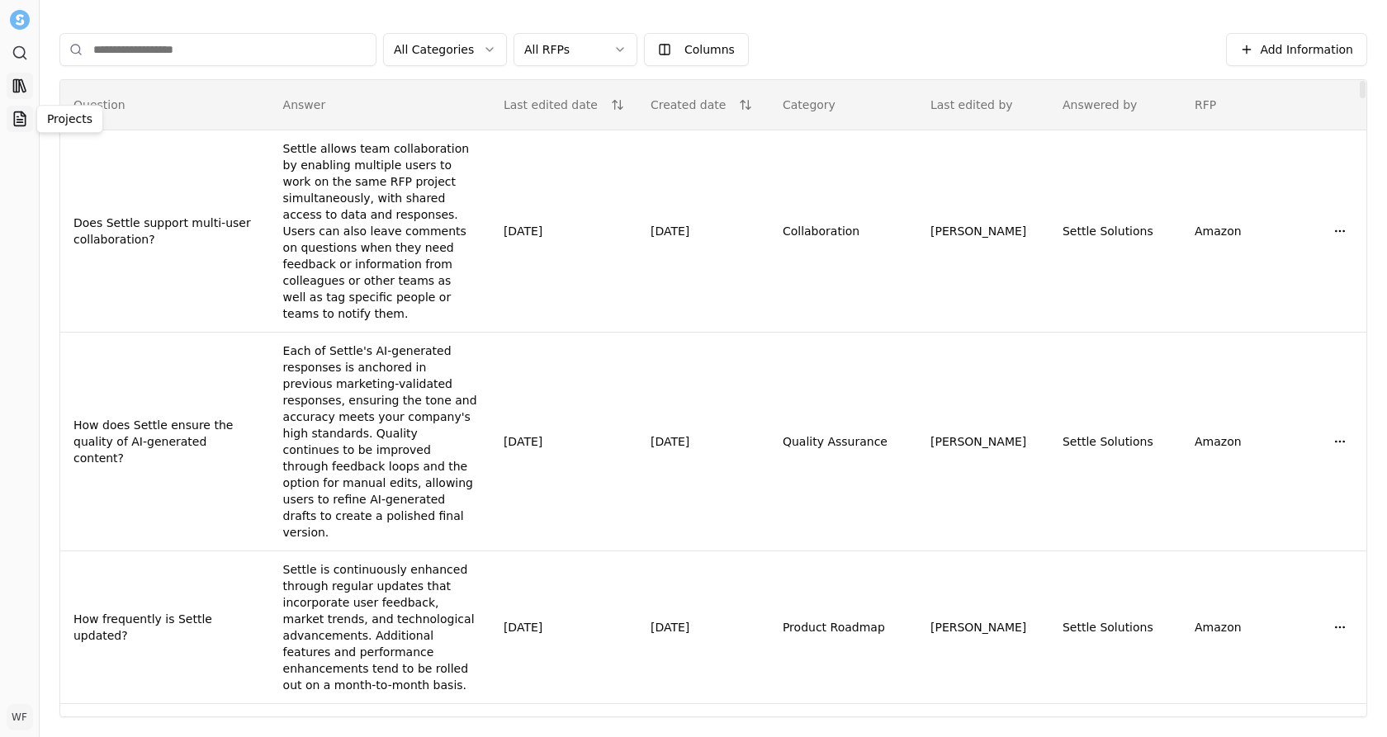
click at [14, 126] on icon at bounding box center [20, 119] width 17 height 17
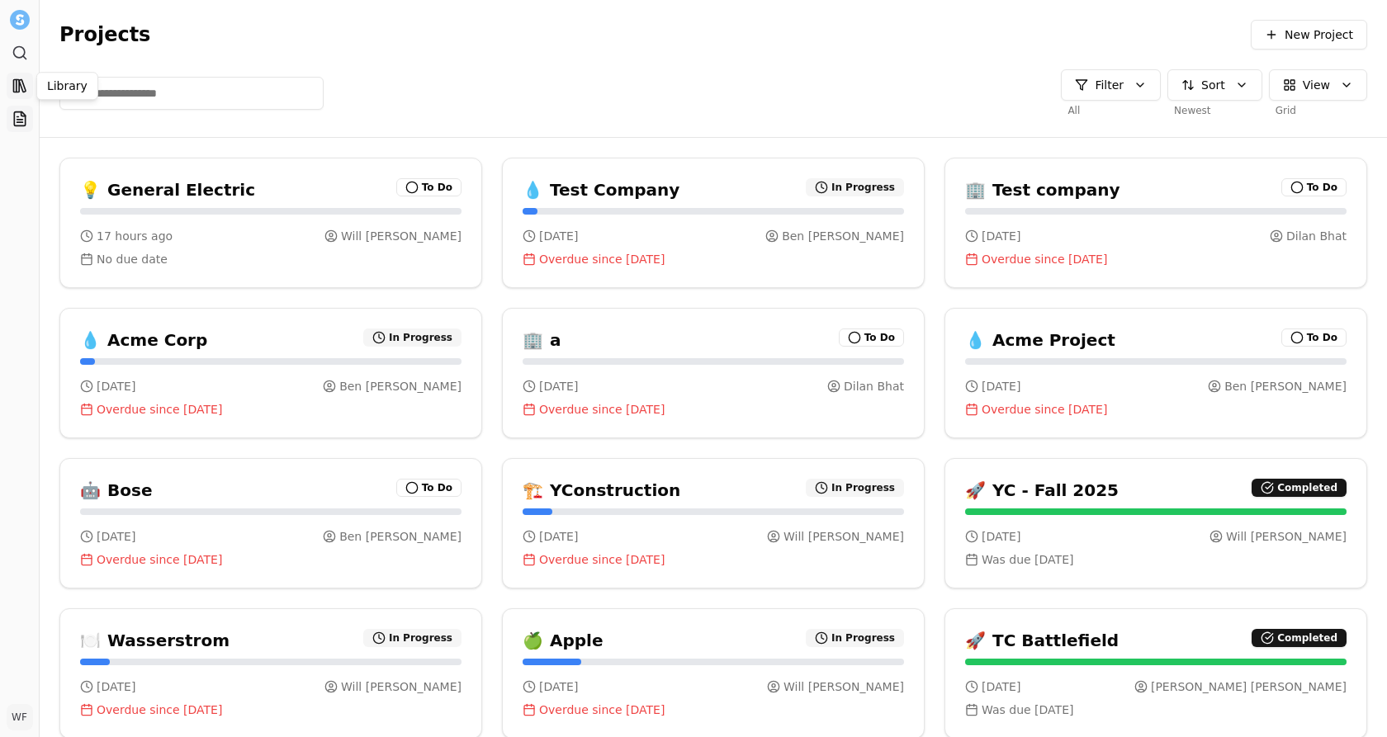
click at [26, 87] on icon at bounding box center [20, 86] width 17 height 17
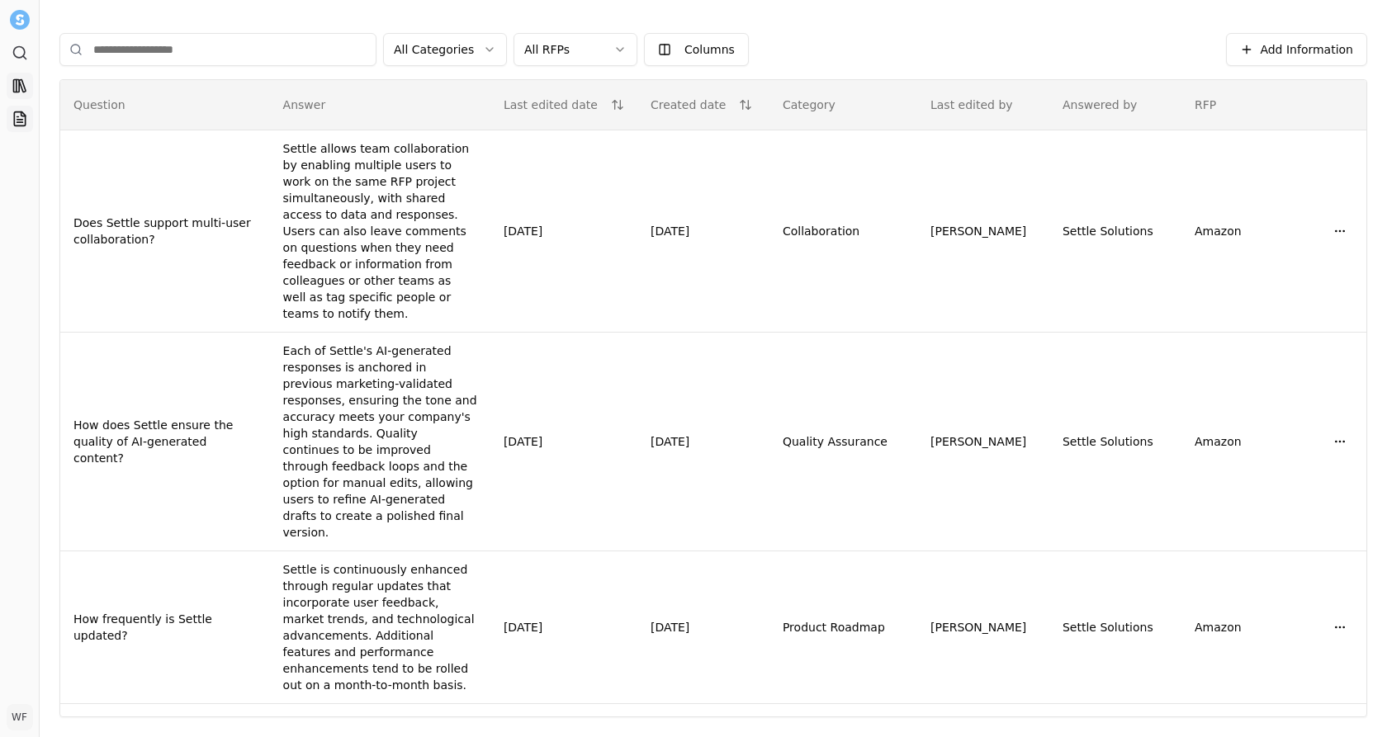
click at [23, 111] on icon at bounding box center [20, 119] width 17 height 17
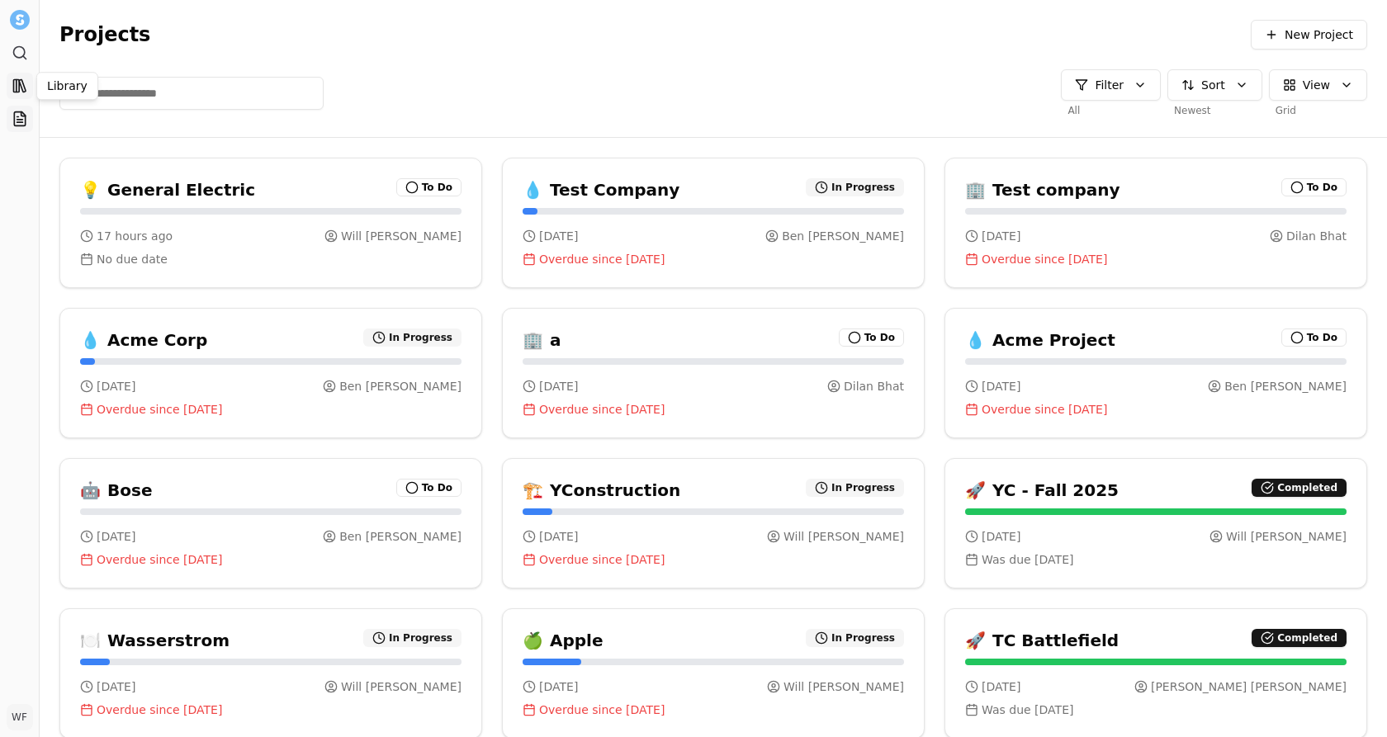
click at [21, 80] on icon at bounding box center [22, 86] width 7 height 12
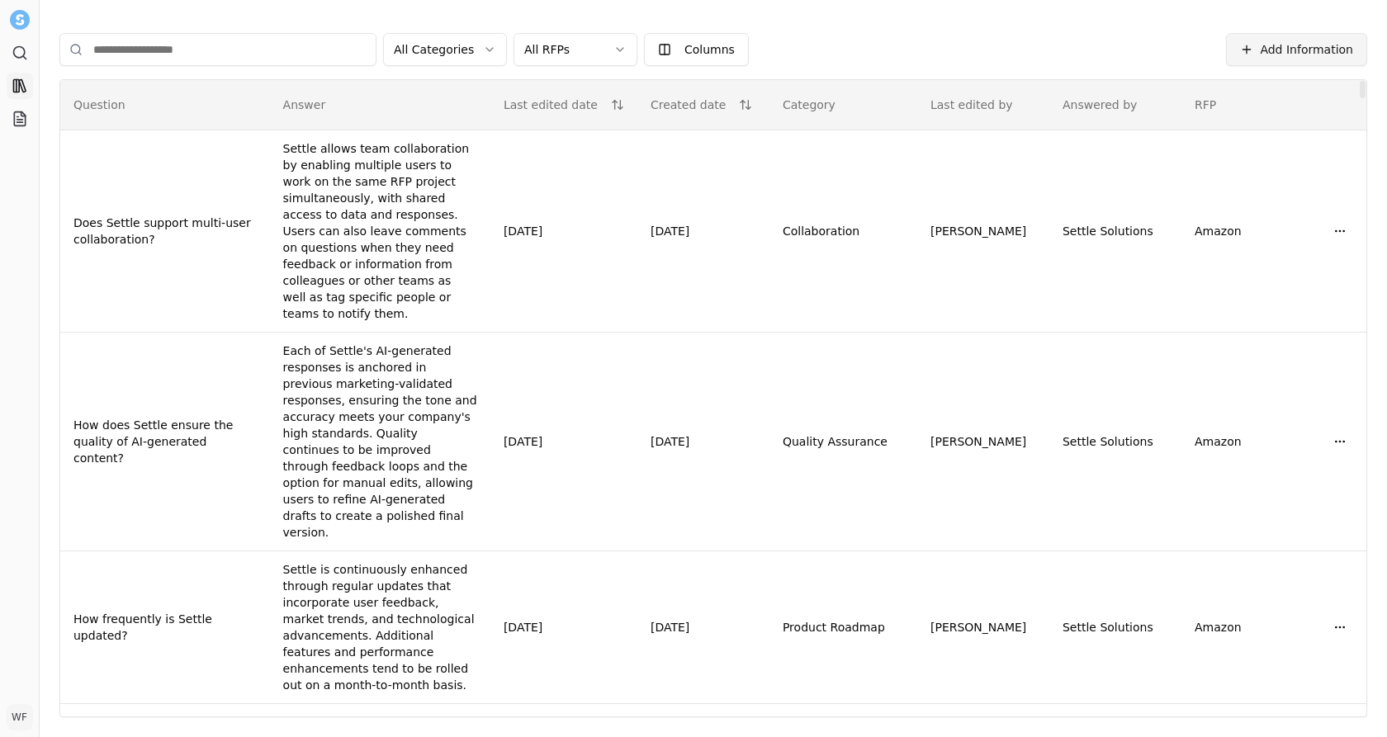
click at [1247, 39] on button "Add Information" at bounding box center [1296, 49] width 141 height 33
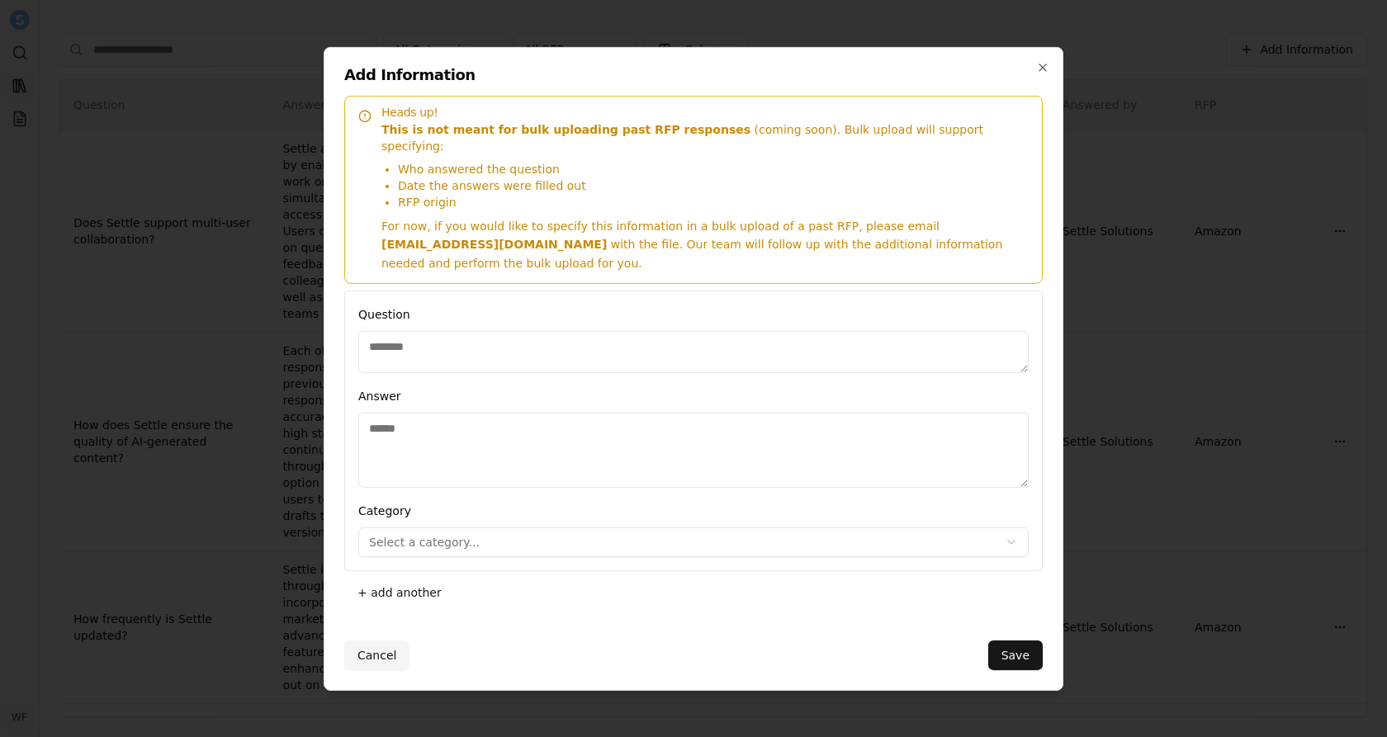
click at [744, 386] on div "Answer" at bounding box center [693, 437] width 670 height 102
click at [1047, 73] on icon "button" at bounding box center [1042, 66] width 13 height 13
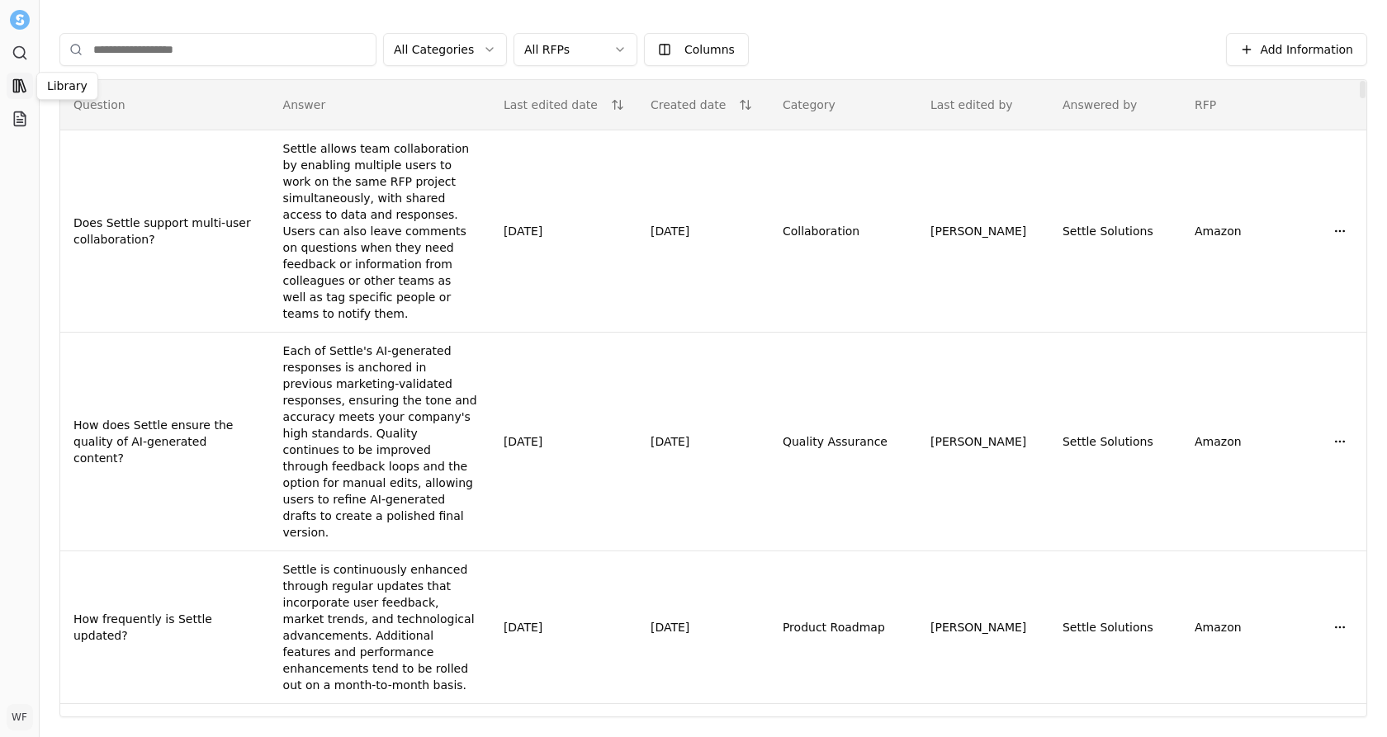
click at [12, 88] on icon at bounding box center [20, 86] width 17 height 17
click at [1247, 44] on span "Add Information" at bounding box center [1306, 49] width 93 height 17
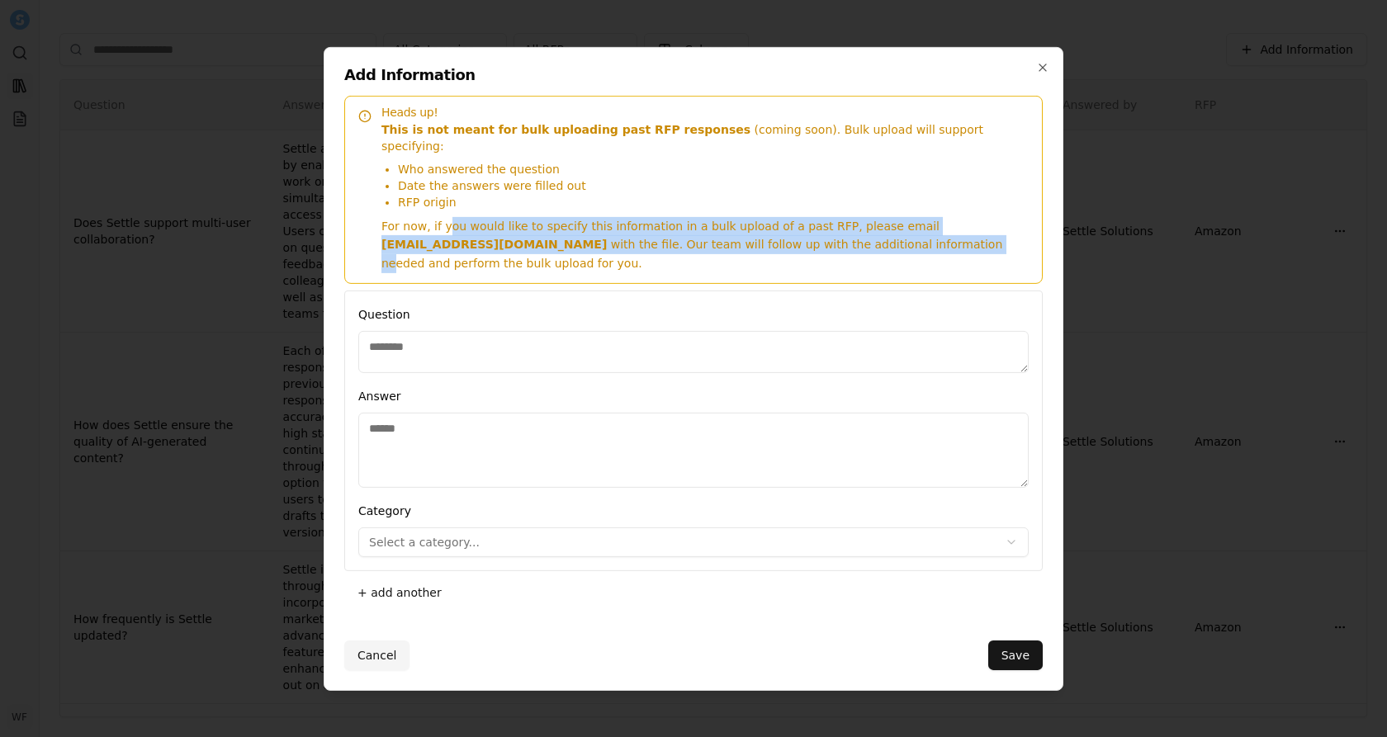
drag, startPoint x: 443, startPoint y: 229, endPoint x: 750, endPoint y: 253, distance: 308.9
click at [750, 253] on p "For now, if you would like to specify this information in a bulk upload of a pa…" at bounding box center [704, 244] width 647 height 56
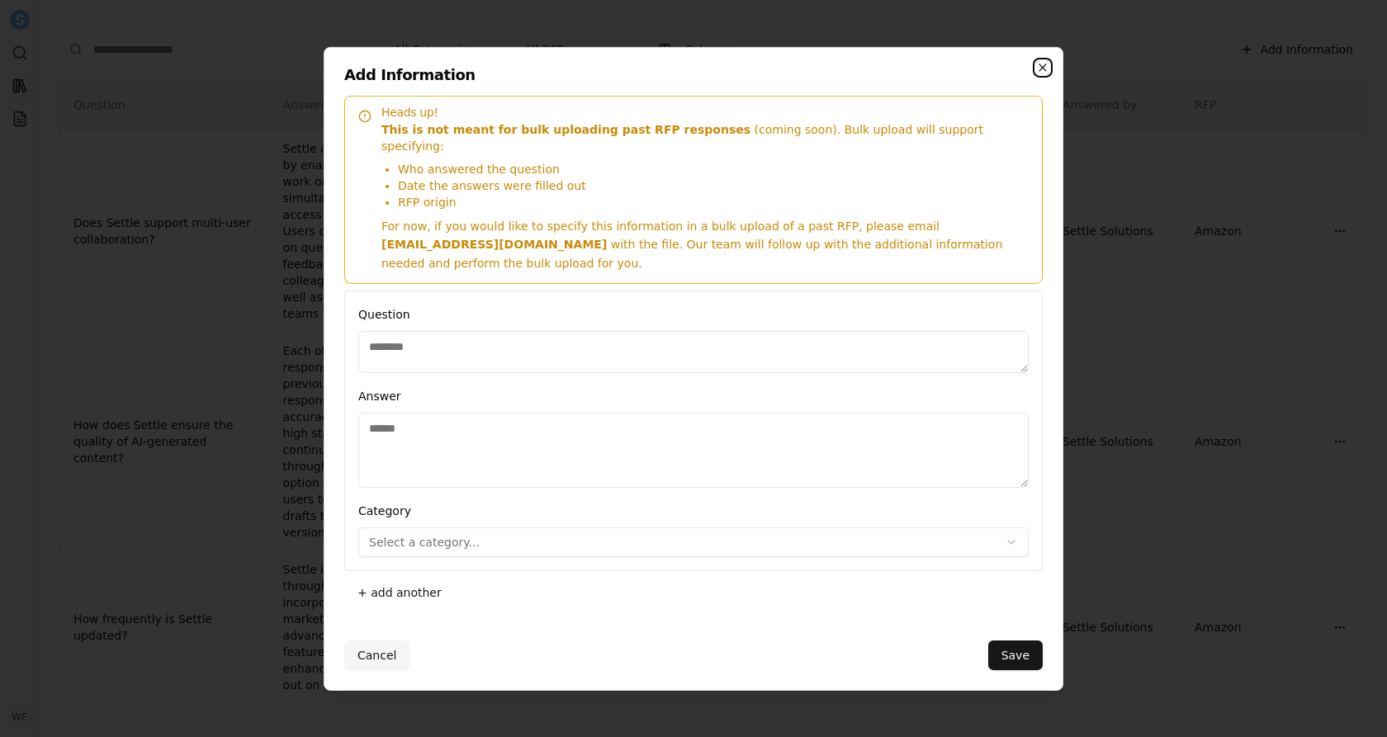
click at [1046, 73] on icon "button" at bounding box center [1042, 66] width 13 height 13
